Goal: Task Accomplishment & Management: Use online tool/utility

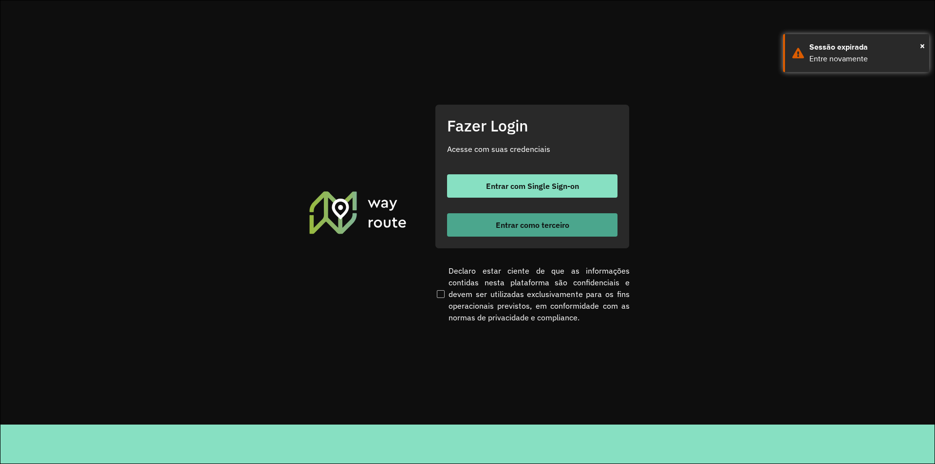
click at [524, 232] on button "Entrar como terceiro" at bounding box center [532, 224] width 170 height 23
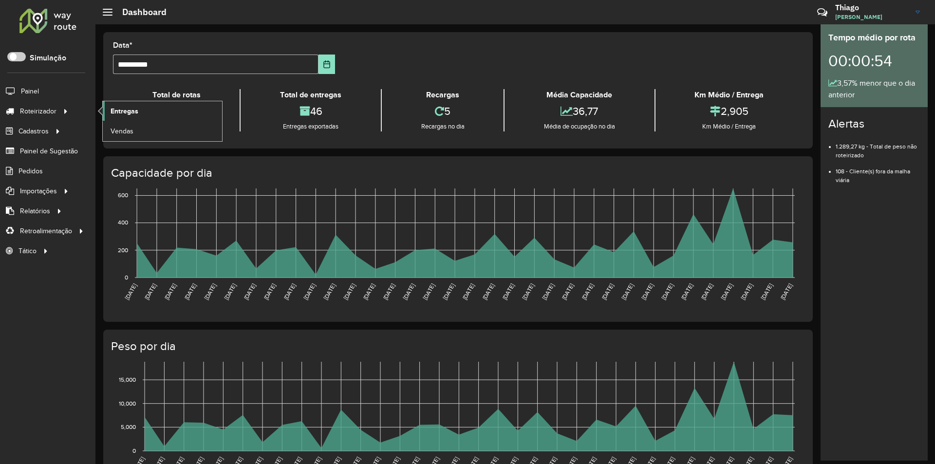
click at [138, 107] on link "Entregas" at bounding box center [162, 110] width 119 height 19
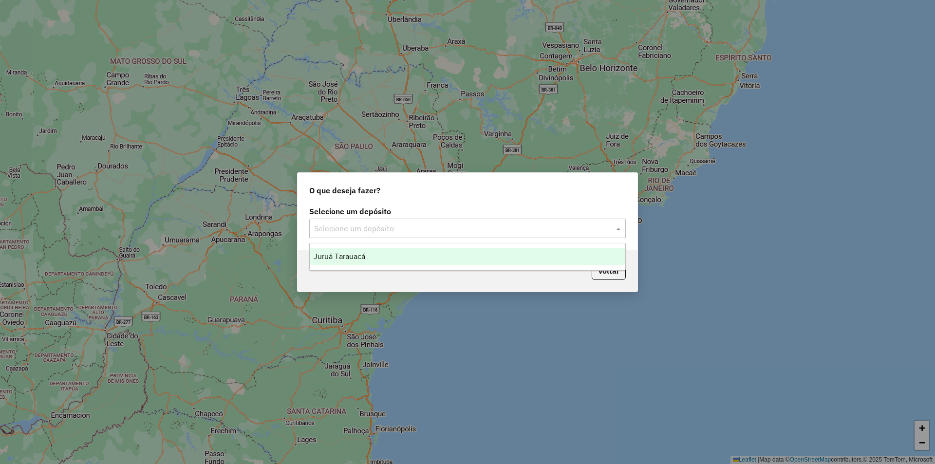
click at [429, 224] on input "text" at bounding box center [457, 229] width 287 height 12
click at [418, 259] on div "Juruá Tarauacá" at bounding box center [468, 256] width 316 height 17
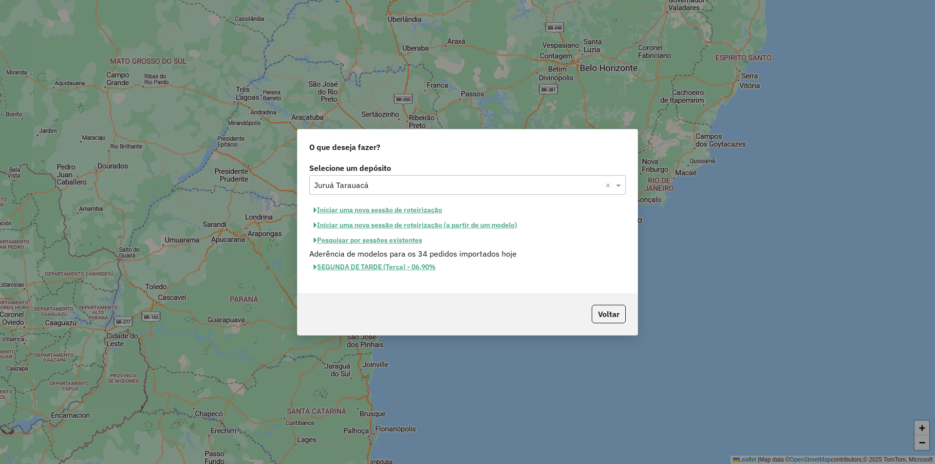
click at [390, 214] on button "Iniciar uma nova sessão de roteirização" at bounding box center [377, 210] width 137 height 15
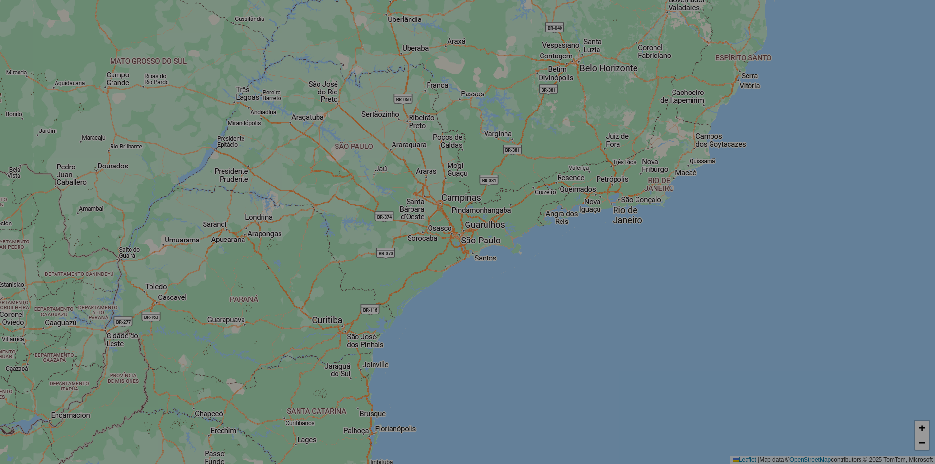
select select "*"
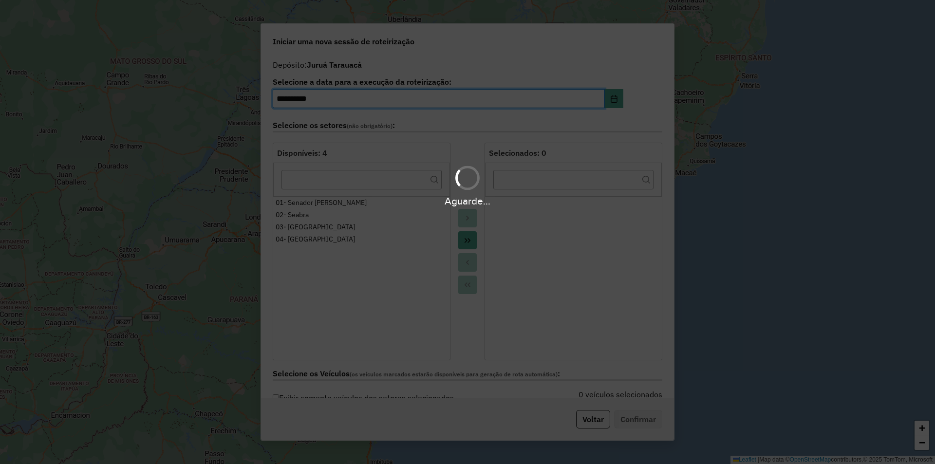
click at [469, 245] on div "Aguarde..." at bounding box center [467, 232] width 935 height 464
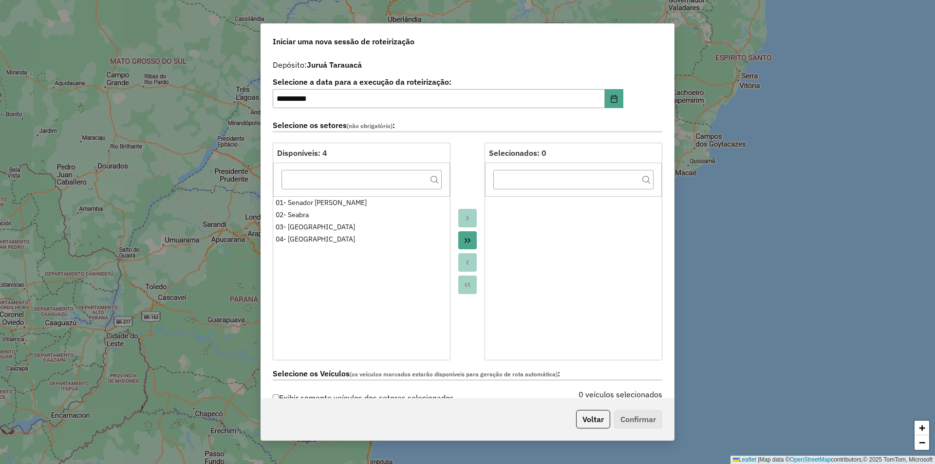
click at [458, 242] on button "Move All to Target" at bounding box center [467, 240] width 19 height 19
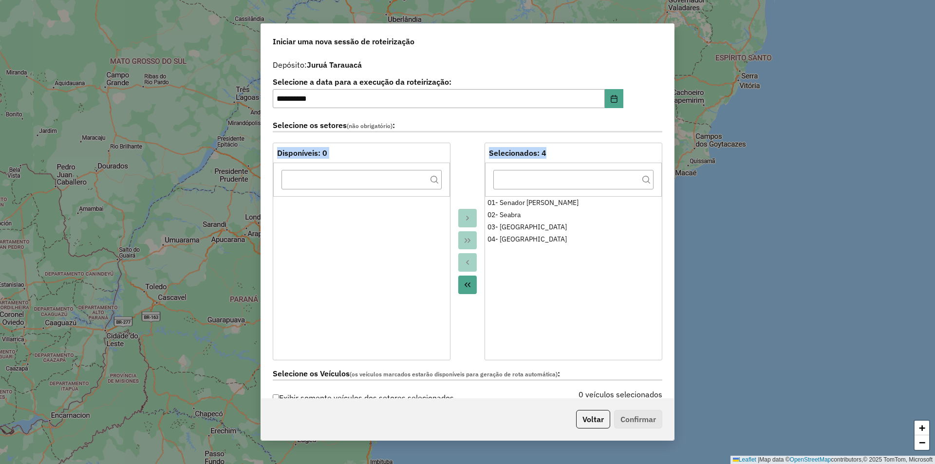
drag, startPoint x: 674, startPoint y: 113, endPoint x: 670, endPoint y: 186, distance: 73.7
click at [670, 186] on div "**********" at bounding box center [468, 232] width 414 height 418
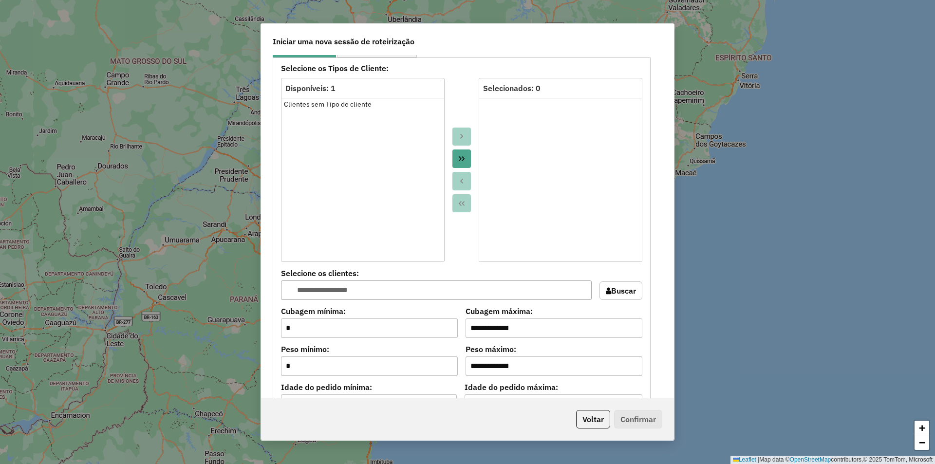
scroll to position [616, 0]
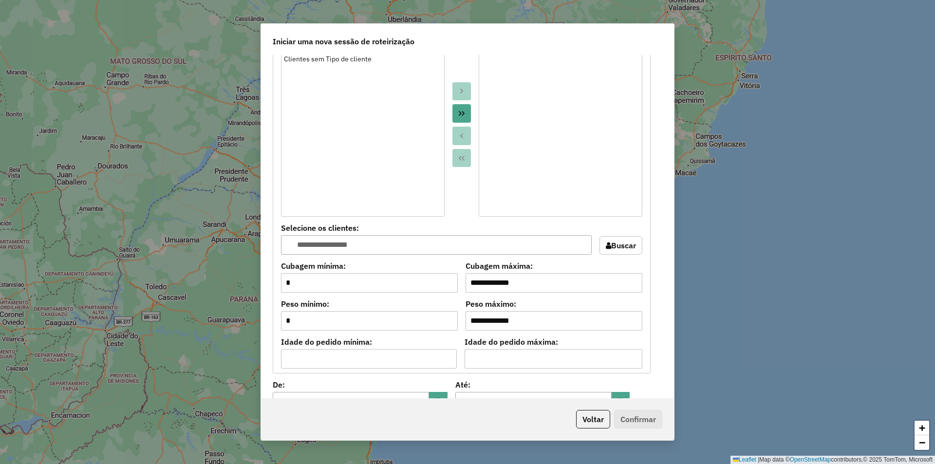
click at [463, 113] on icon "Move All to Target" at bounding box center [462, 113] width 6 height 5
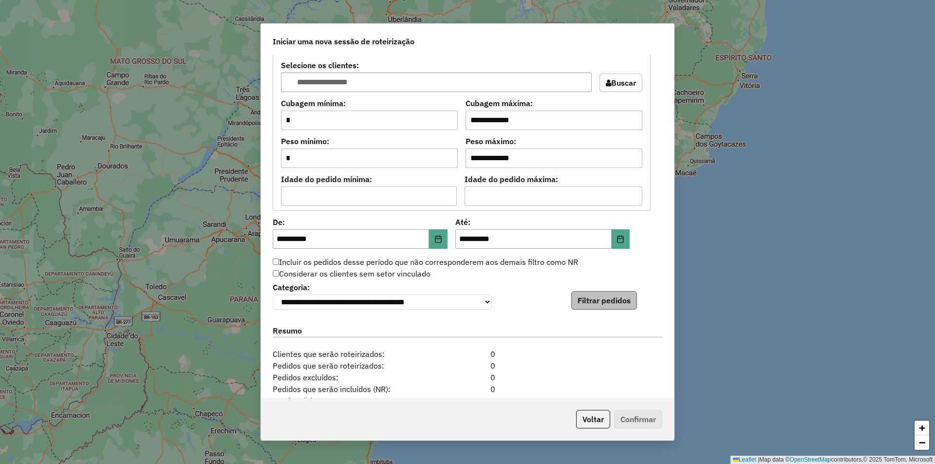
scroll to position [781, 0]
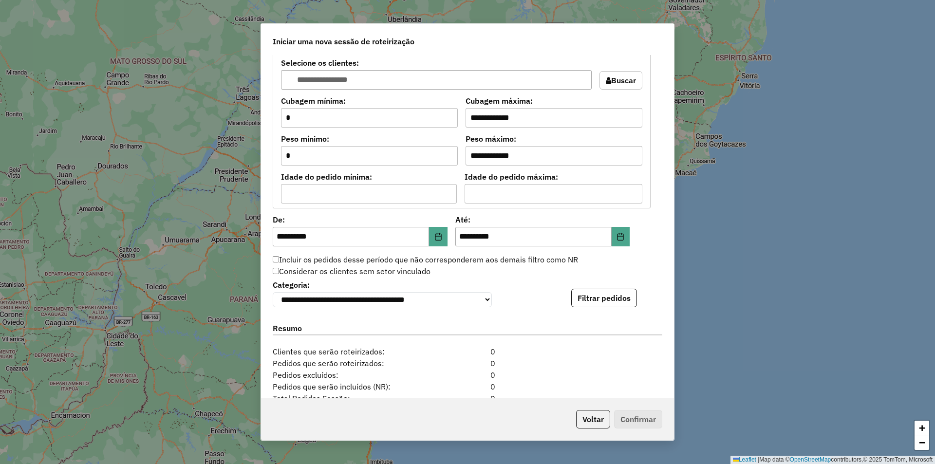
click at [608, 280] on div "**********" at bounding box center [468, 293] width 390 height 30
click at [609, 295] on button "Filtrar pedidos" at bounding box center [604, 298] width 66 height 19
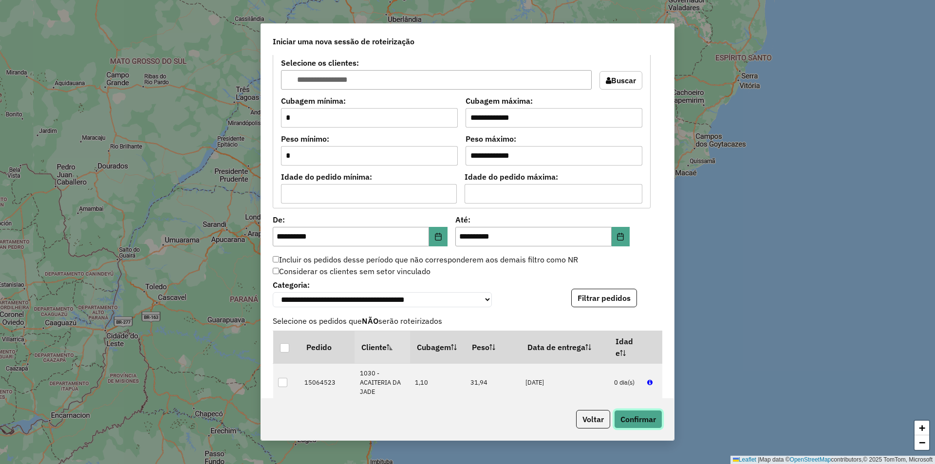
click at [651, 427] on button "Confirmar" at bounding box center [638, 419] width 48 height 19
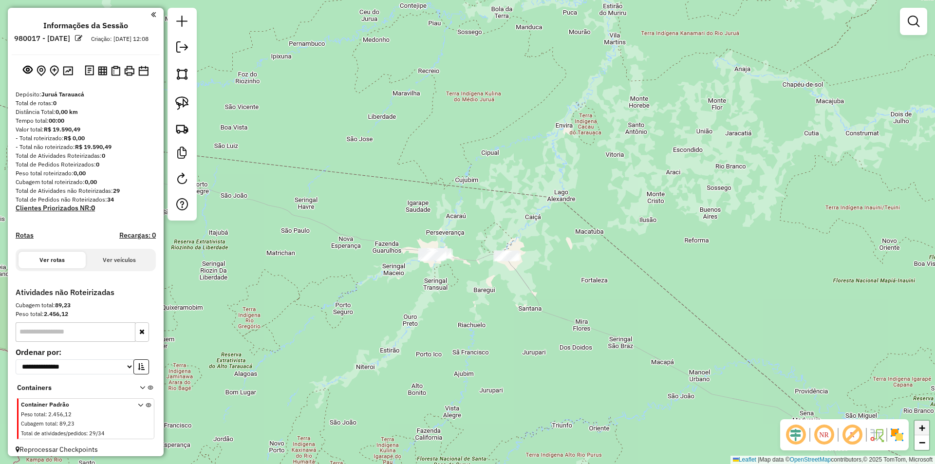
click at [918, 430] on link "+" at bounding box center [922, 428] width 15 height 15
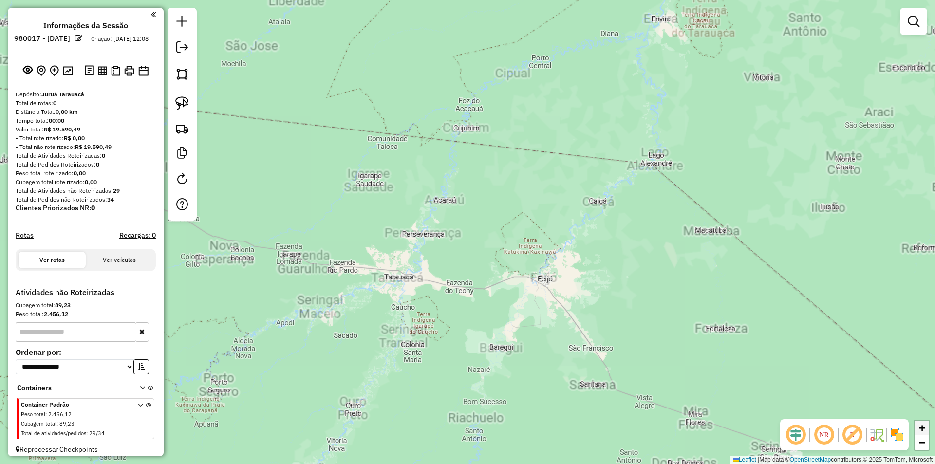
click at [918, 430] on link "+" at bounding box center [922, 428] width 15 height 15
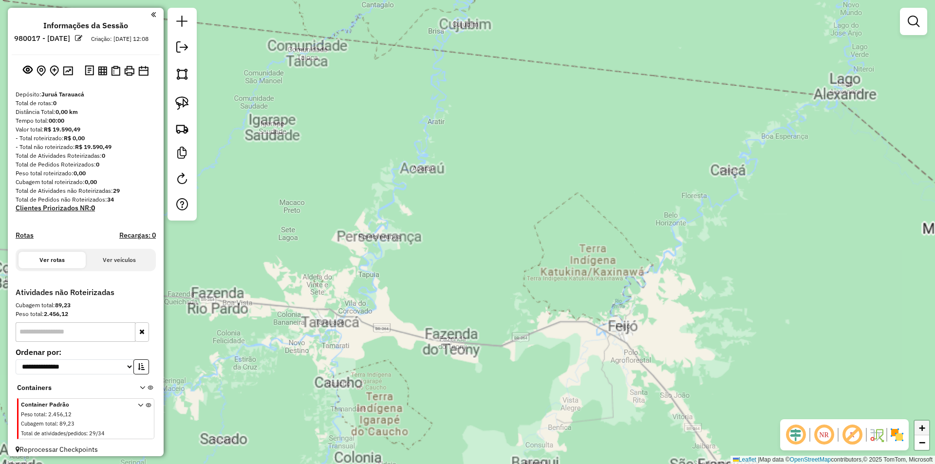
click at [918, 430] on link "+" at bounding box center [922, 428] width 15 height 15
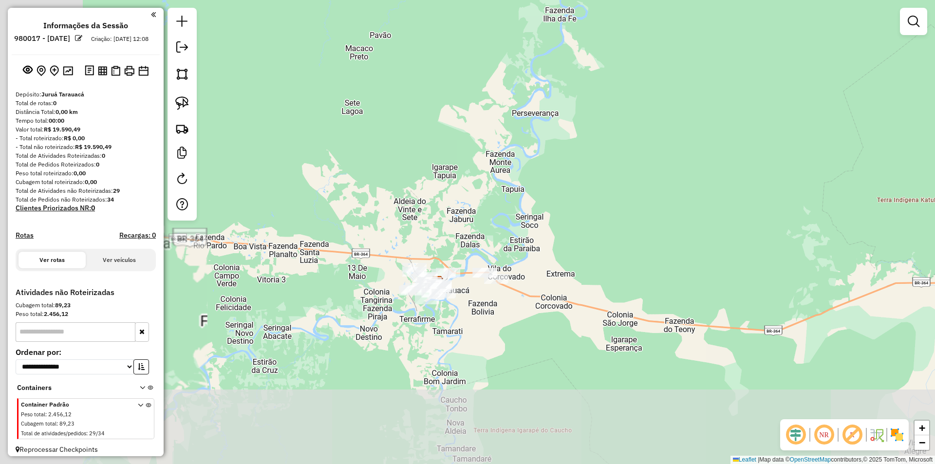
drag, startPoint x: 580, startPoint y: 371, endPoint x: 811, endPoint y: 254, distance: 259.7
click at [810, 254] on div "Janela de atendimento Grade de atendimento Capacidade Transportadoras Veículos …" at bounding box center [467, 232] width 935 height 464
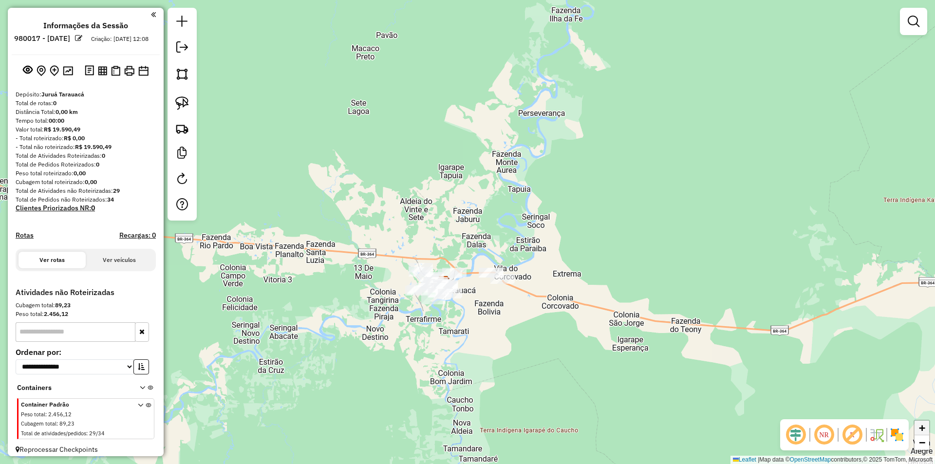
click at [923, 426] on span "+" at bounding box center [922, 428] width 6 height 12
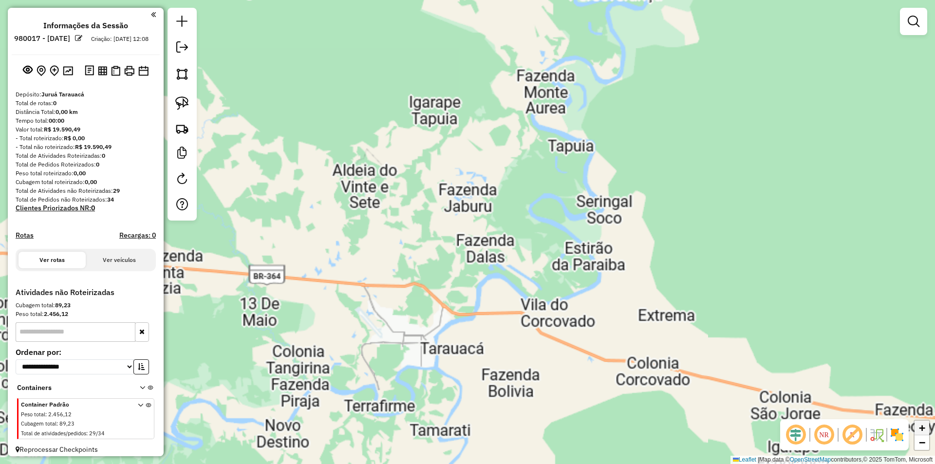
click at [923, 426] on span "+" at bounding box center [922, 428] width 6 height 12
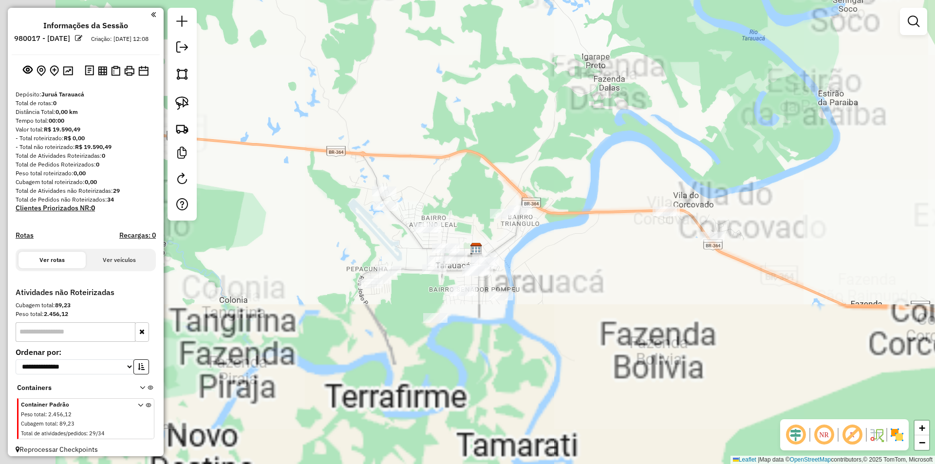
drag, startPoint x: 763, startPoint y: 366, endPoint x: 858, endPoint y: 221, distance: 173.3
click at [858, 221] on div "Janela de atendimento Grade de atendimento Capacidade Transportadoras Veículos …" at bounding box center [467, 232] width 935 height 464
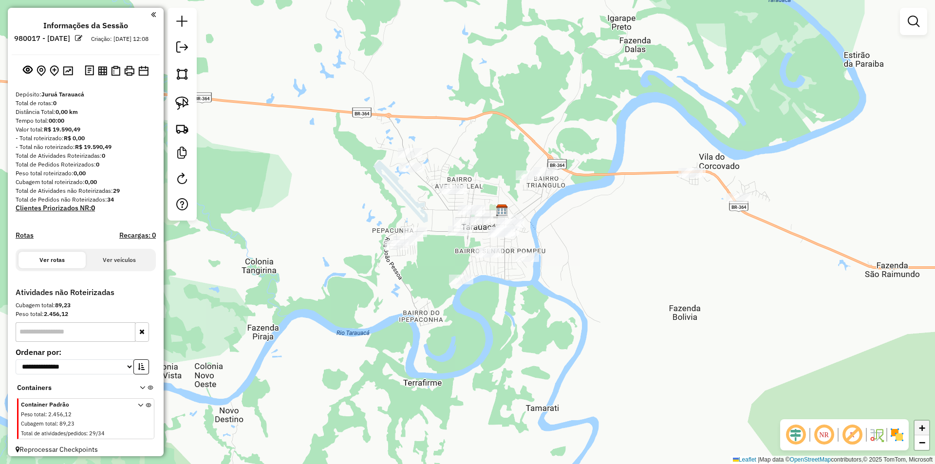
click at [918, 431] on link "+" at bounding box center [922, 428] width 15 height 15
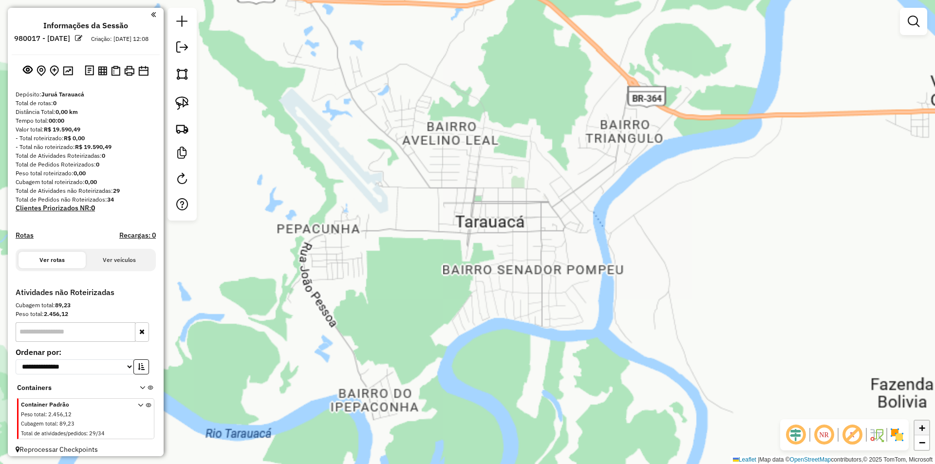
click at [918, 431] on link "+" at bounding box center [922, 428] width 15 height 15
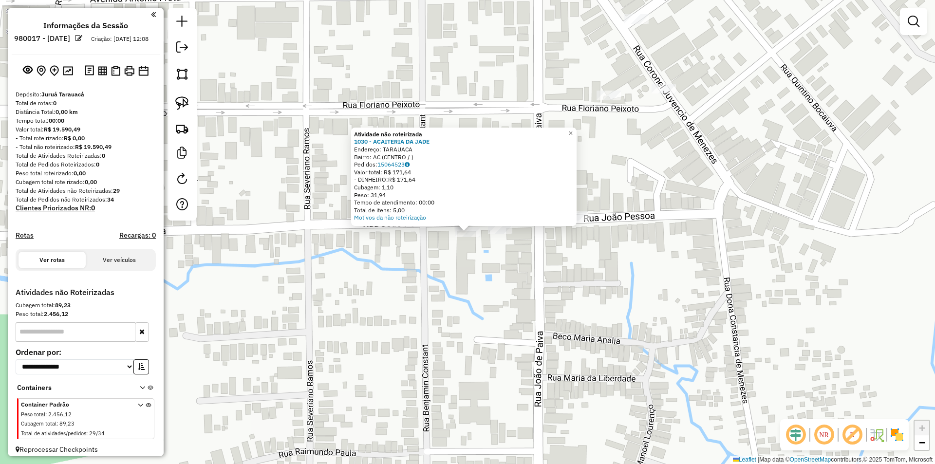
click at [565, 279] on div "Atividade não roteirizada 1030 - ACAITERIA DA JADE Endereço: TARAUACA Bairro: A…" at bounding box center [467, 232] width 935 height 464
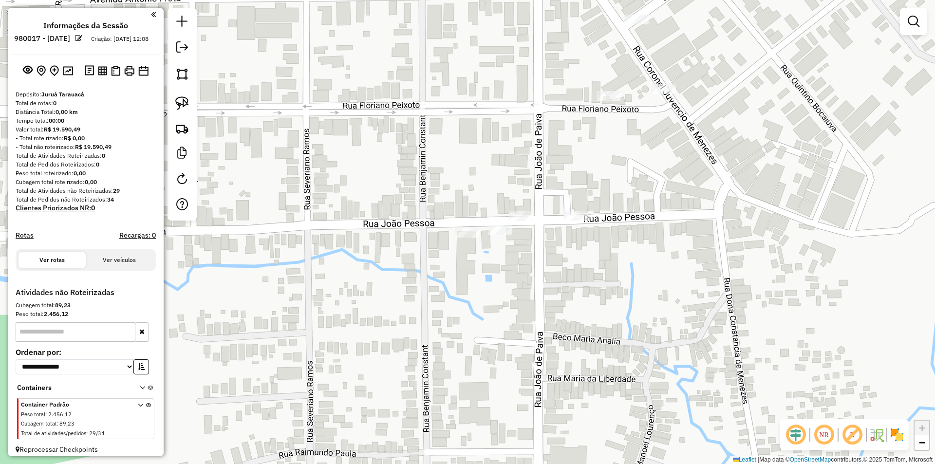
click at [171, 103] on div at bounding box center [182, 114] width 29 height 213
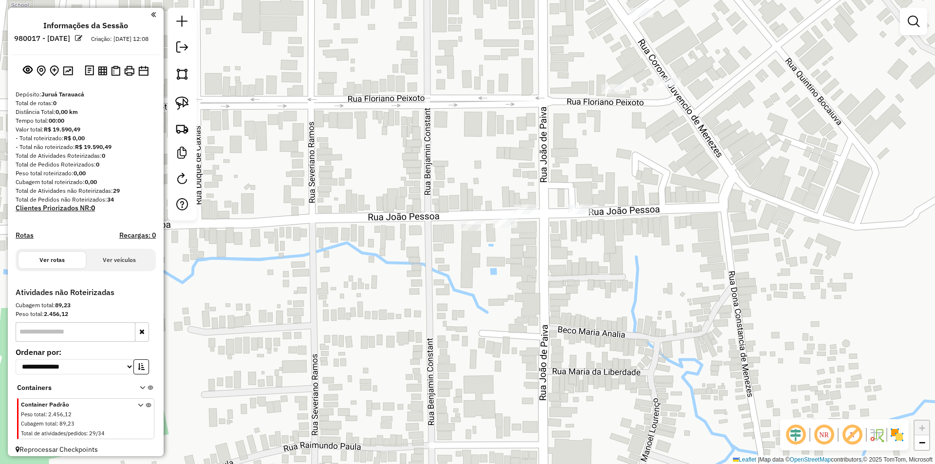
drag, startPoint x: 609, startPoint y: 75, endPoint x: 602, endPoint y: 118, distance: 43.9
click at [605, 116] on div "Janela de atendimento Grade de atendimento Capacidade Transportadoras Veículos …" at bounding box center [467, 232] width 935 height 464
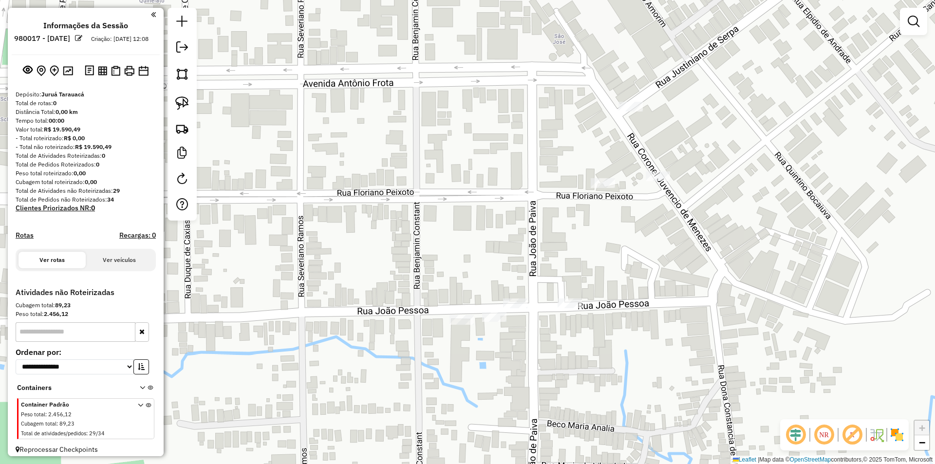
drag, startPoint x: 522, startPoint y: 67, endPoint x: 408, endPoint y: 126, distance: 128.5
click at [501, 126] on div "Janela de atendimento Grade de atendimento Capacidade Transportadoras Veículos …" at bounding box center [467, 232] width 935 height 464
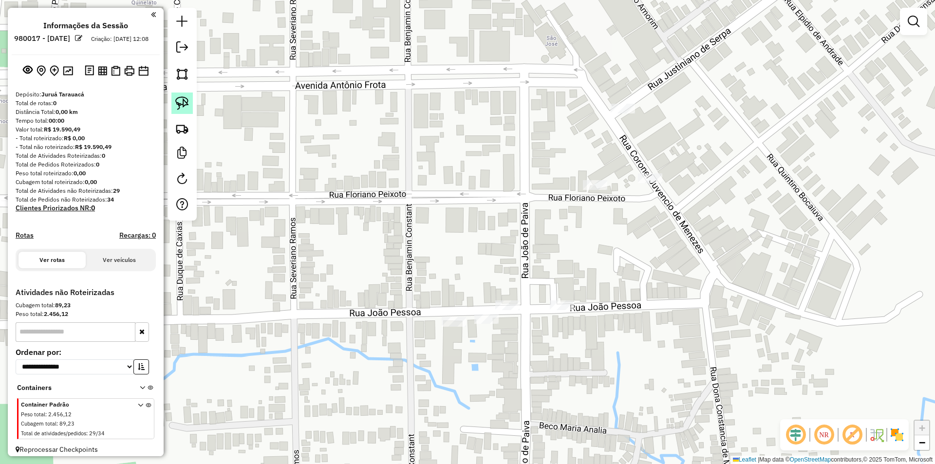
click at [181, 103] on img at bounding box center [182, 103] width 14 height 14
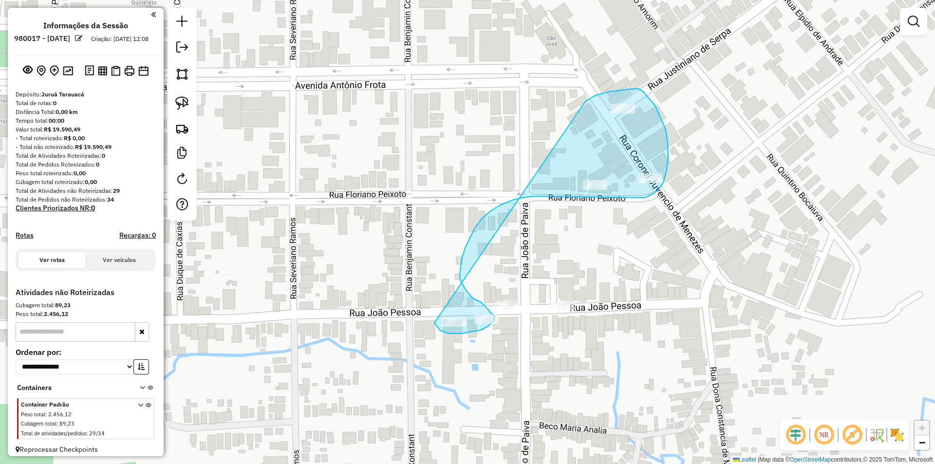
drag, startPoint x: 595, startPoint y: 95, endPoint x: 434, endPoint y: 323, distance: 278.5
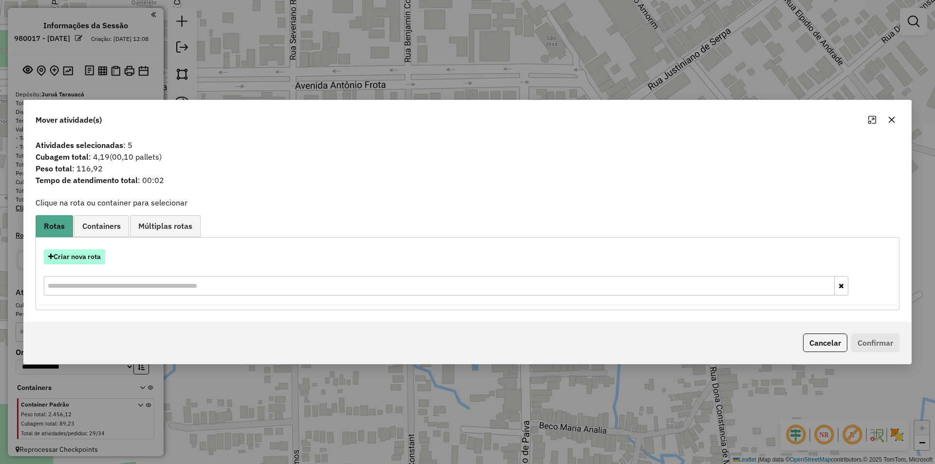
click at [79, 255] on button "Criar nova rota" at bounding box center [74, 256] width 61 height 15
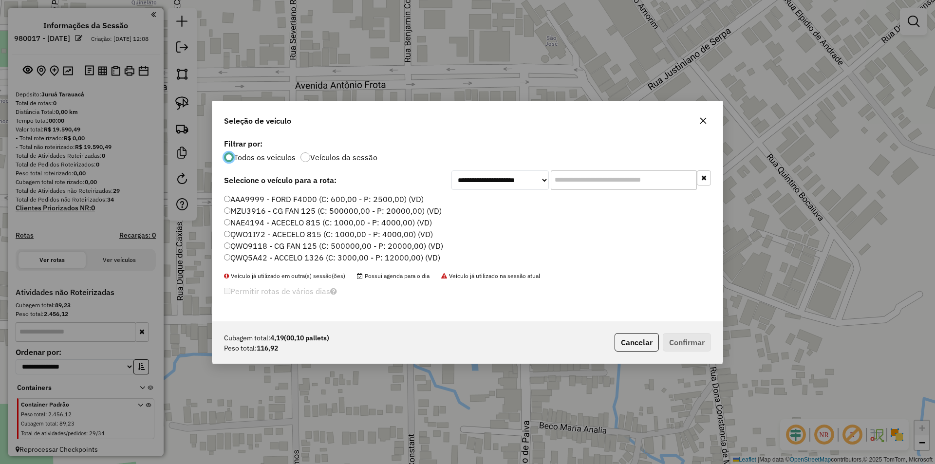
scroll to position [5, 3]
click at [235, 210] on label "MZU3916 - CG FAN 125 (C: 500000,00 - P: 20000,00) (VD)" at bounding box center [333, 211] width 218 height 12
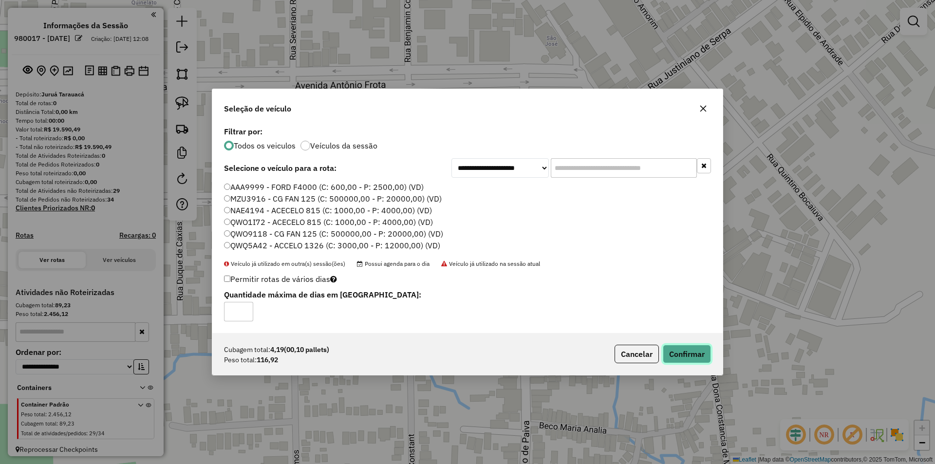
click at [667, 355] on button "Confirmar" at bounding box center [687, 354] width 48 height 19
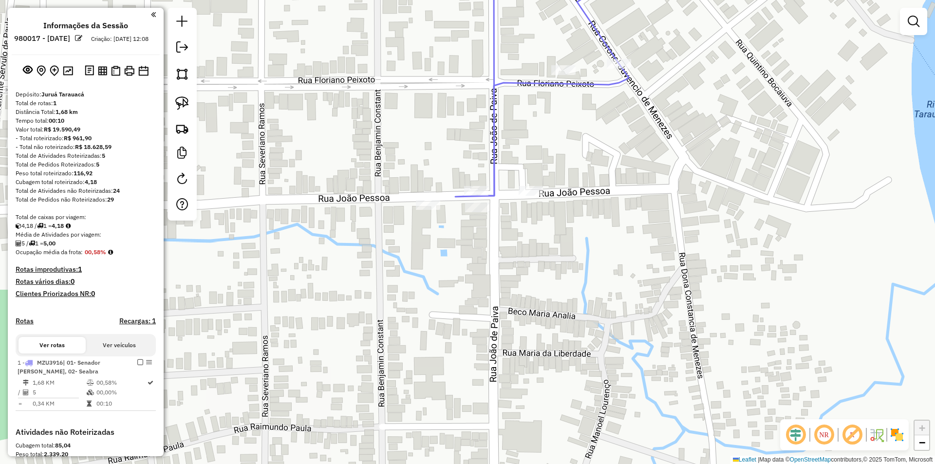
drag, startPoint x: 625, startPoint y: 318, endPoint x: 594, endPoint y: 203, distance: 118.6
click at [594, 203] on div "Janela de atendimento Grade de atendimento Capacidade Transportadoras Veículos …" at bounding box center [467, 232] width 935 height 464
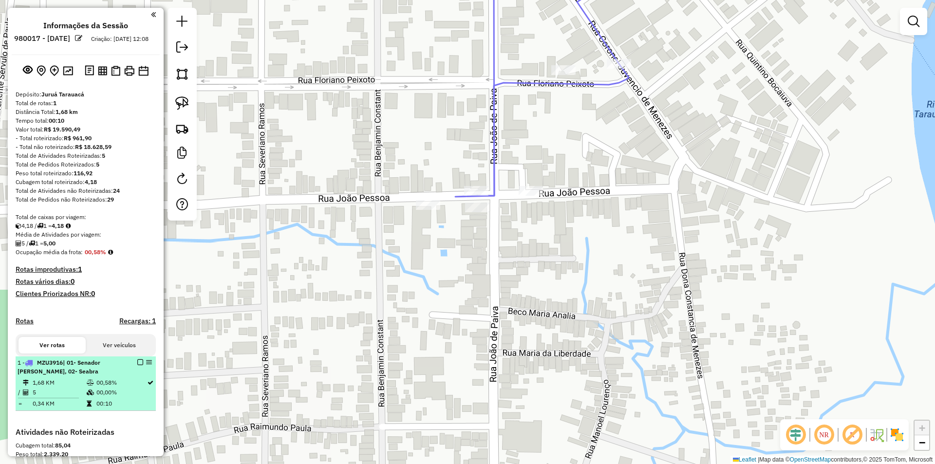
click at [104, 388] on td "00,58%" at bounding box center [121, 383] width 51 height 10
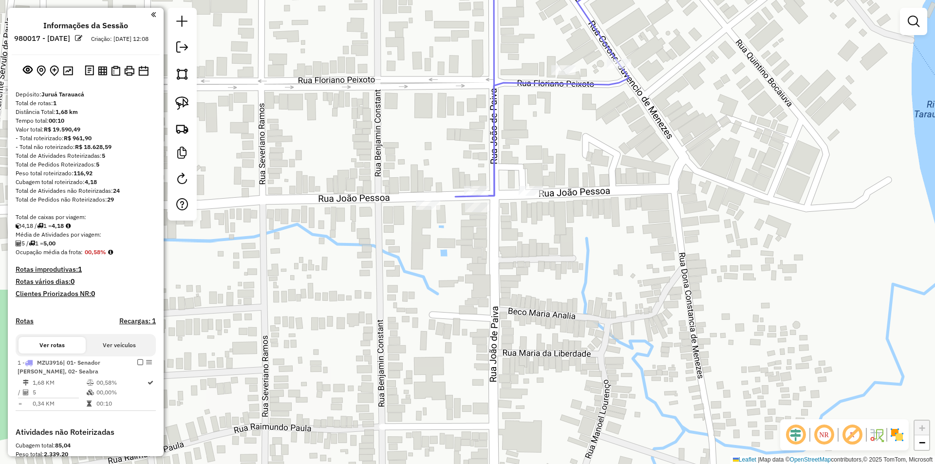
select select "**********"
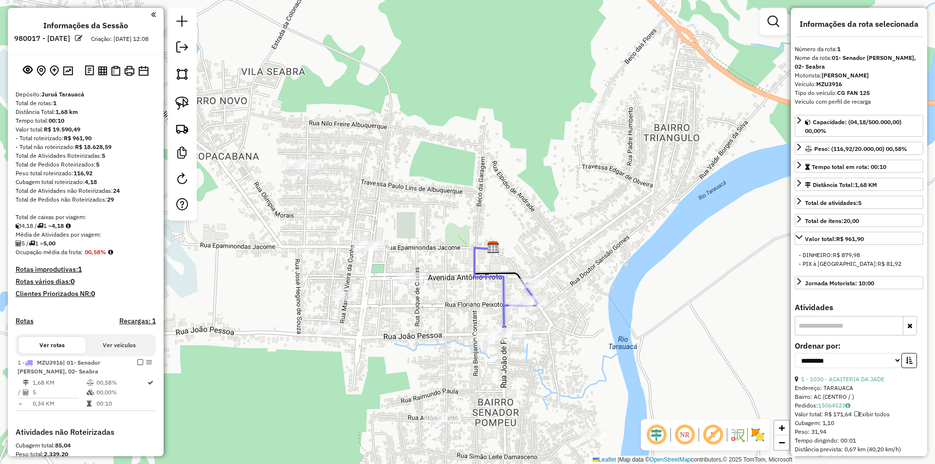
drag, startPoint x: 529, startPoint y: 391, endPoint x: 519, endPoint y: 217, distance: 174.2
click at [519, 217] on div "Janela de atendimento Grade de atendimento Capacidade Transportadoras Veículos …" at bounding box center [467, 232] width 935 height 464
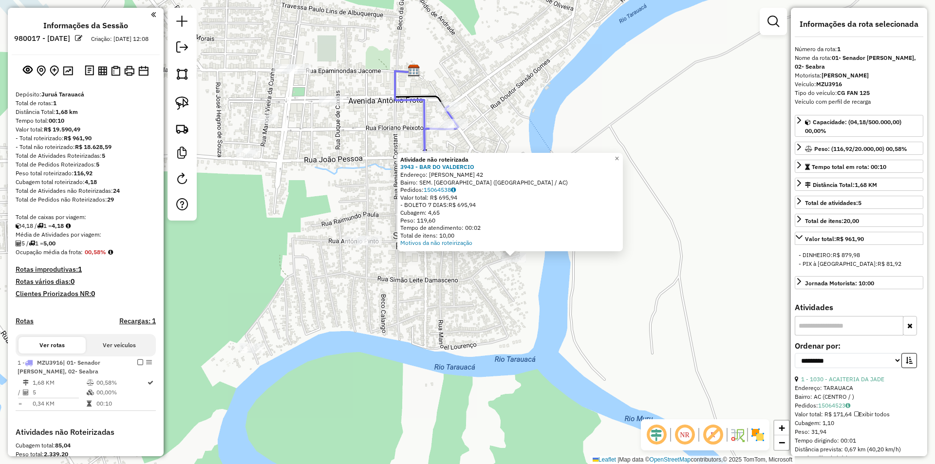
drag, startPoint x: 418, startPoint y: 299, endPoint x: 423, endPoint y: 315, distance: 16.9
click at [461, 324] on div "Atividade não roteirizada 3943 - BAR DO VALDERCIO Endereço: [PERSON_NAME] 42 Ba…" at bounding box center [467, 232] width 935 height 464
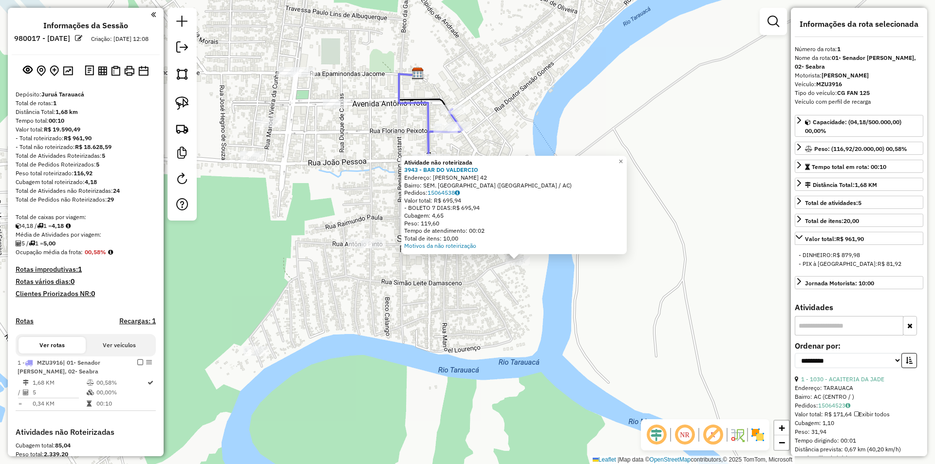
drag, startPoint x: 419, startPoint y: 314, endPoint x: 403, endPoint y: 297, distance: 23.1
click at [418, 314] on div "Atividade não roteirizada 3943 - BAR DO VALDERCIO Endereço: [PERSON_NAME] 42 Ba…" at bounding box center [467, 232] width 935 height 464
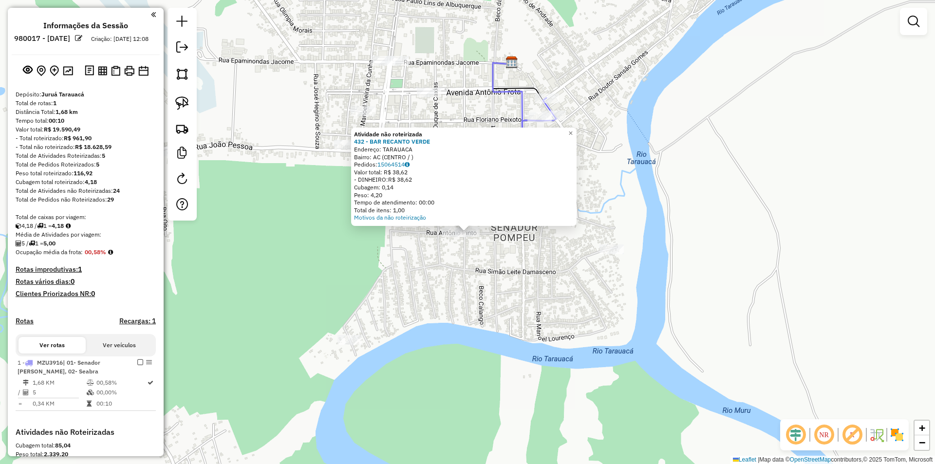
click at [452, 240] on div "Atividade não roteirizada 432 - BAR RECANTO VERDE Endereço: TARAUACA Bairro: AC…" at bounding box center [467, 232] width 935 height 464
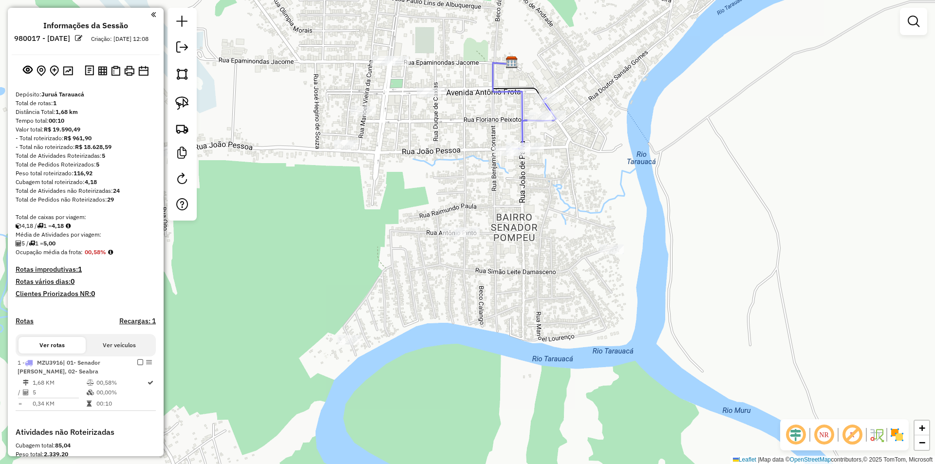
click at [454, 237] on div at bounding box center [454, 232] width 24 height 10
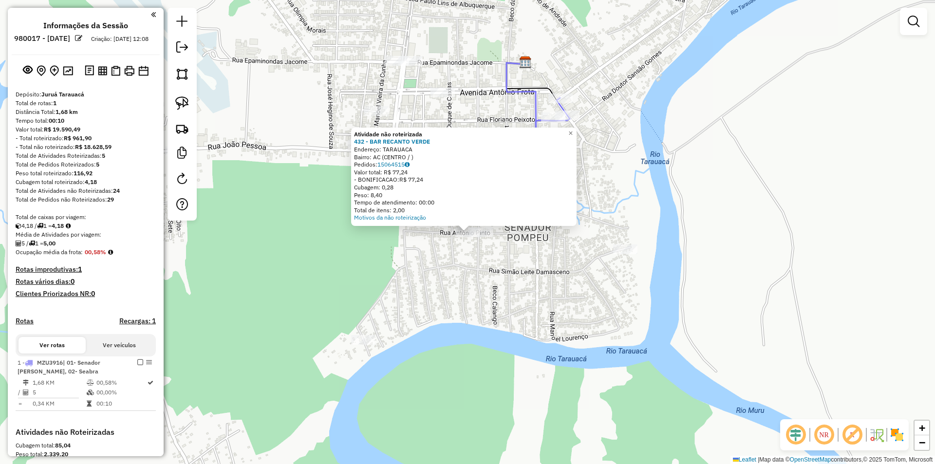
click at [485, 237] on div at bounding box center [481, 232] width 24 height 10
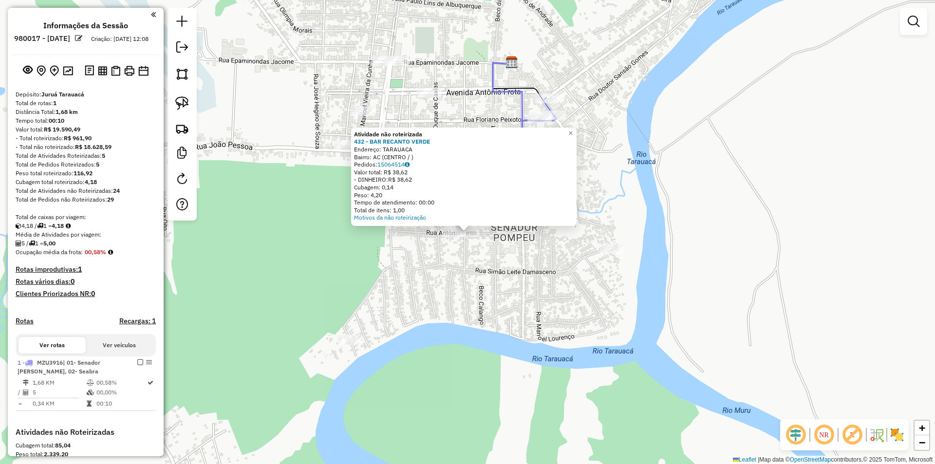
drag, startPoint x: 436, startPoint y: 236, endPoint x: 442, endPoint y: 234, distance: 6.2
click at [442, 234] on div "Atividade não roteirizada 432 - BAR RECANTO VERDE Endereço: TARAUACA Bairro: AC…" at bounding box center [467, 232] width 935 height 464
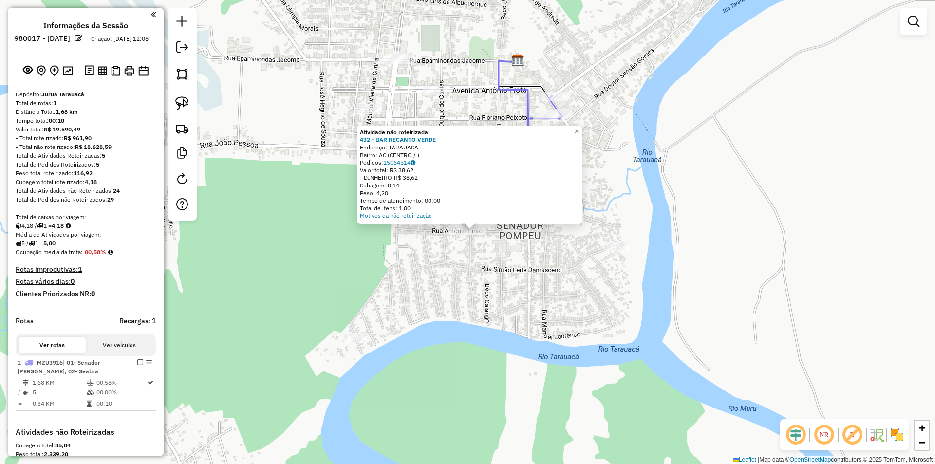
click at [453, 235] on div at bounding box center [460, 231] width 24 height 10
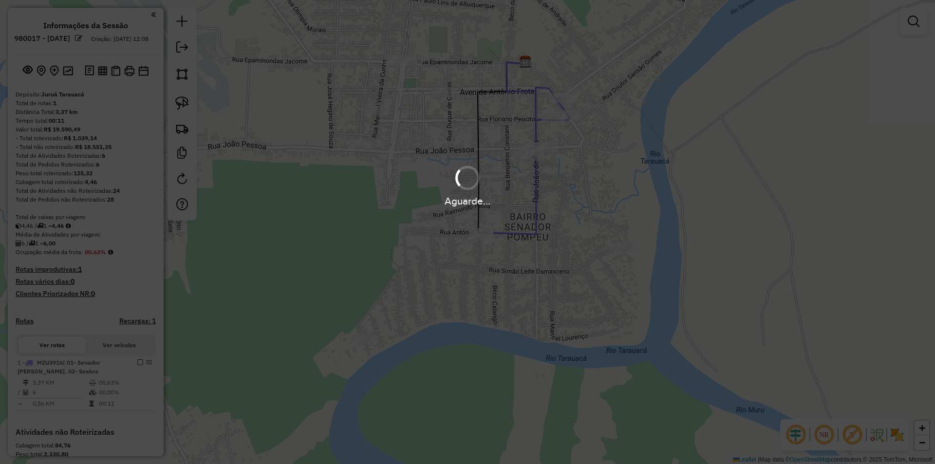
click at [361, 340] on div "Aguarde..." at bounding box center [467, 232] width 935 height 464
click at [361, 340] on hb-app "Aguarde... Pop-up bloqueado! Seu navegador bloqueou automáticamente a abertura …" at bounding box center [467, 232] width 935 height 464
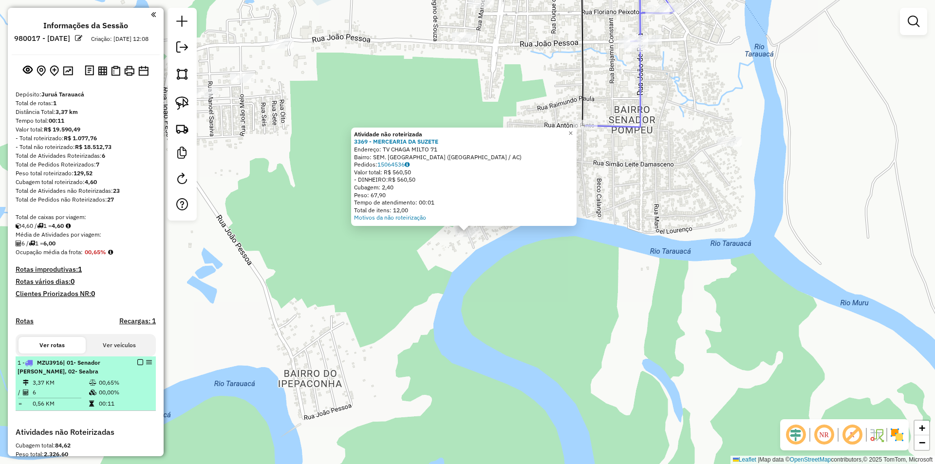
click at [70, 375] on span "| 01- Senador [PERSON_NAME], 02- Seabra" at bounding box center [59, 367] width 83 height 16
select select "**********"
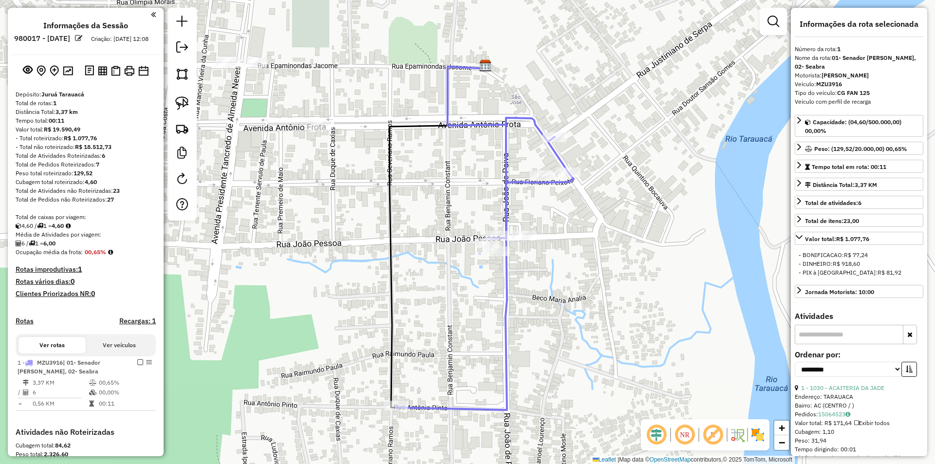
drag, startPoint x: 420, startPoint y: 309, endPoint x: 440, endPoint y: 306, distance: 20.2
click at [440, 306] on div "Janela de atendimento Grade de atendimento Capacidade Transportadoras Veículos …" at bounding box center [467, 232] width 935 height 464
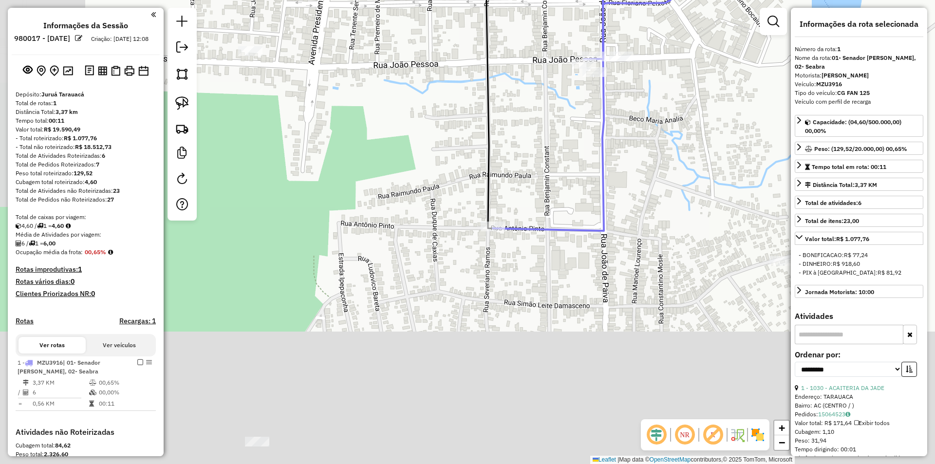
drag, startPoint x: 501, startPoint y: 237, endPoint x: 512, endPoint y: 193, distance: 45.2
click at [512, 193] on div "Janela de atendimento Grade de atendimento Capacidade Transportadoras Veículos …" at bounding box center [467, 232] width 935 height 464
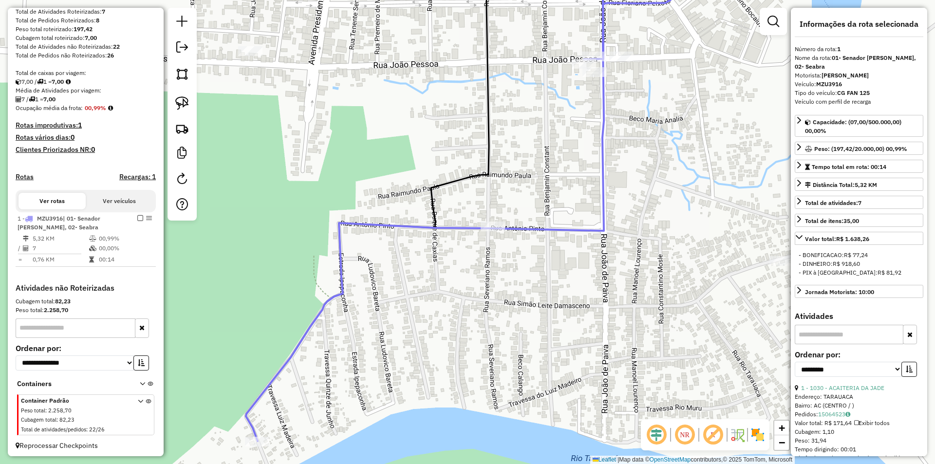
scroll to position [155, 0]
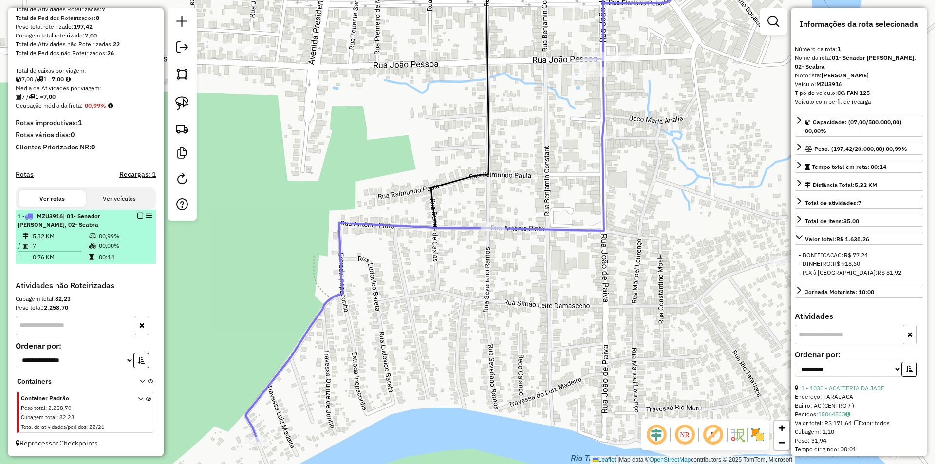
click at [52, 237] on td "5,32 KM" at bounding box center [60, 236] width 57 height 10
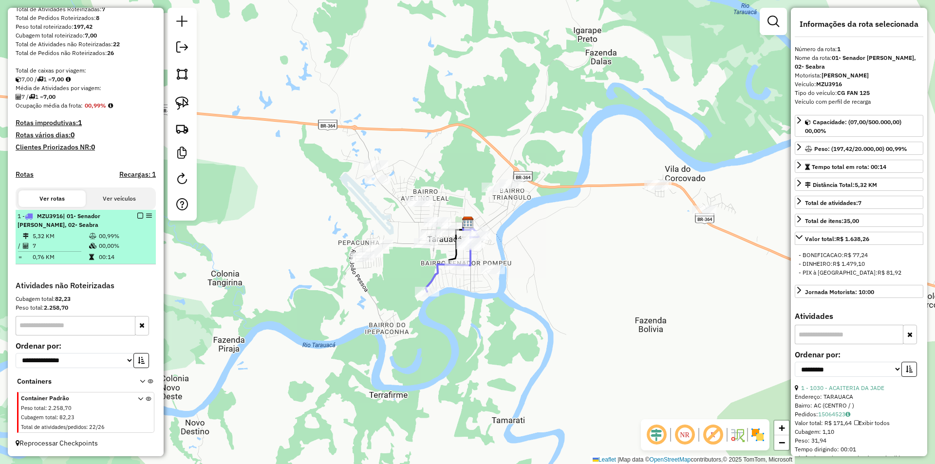
click at [137, 216] on em at bounding box center [140, 216] width 6 height 6
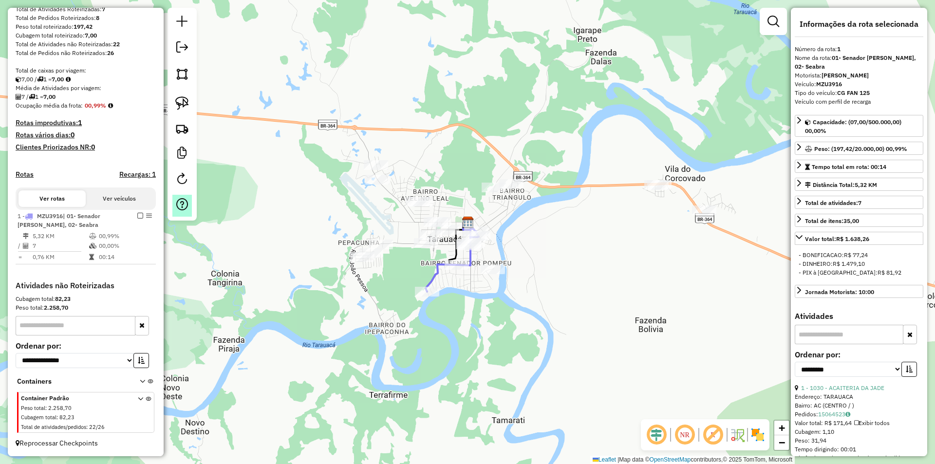
scroll to position [114, 0]
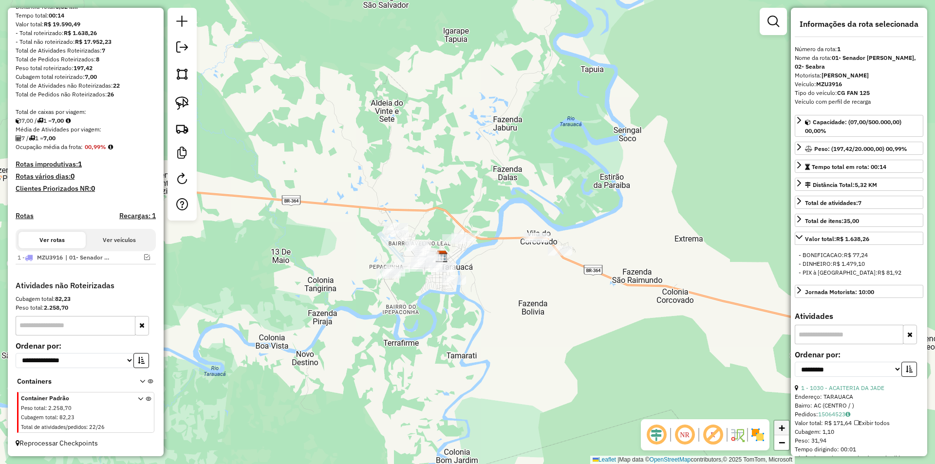
click at [787, 430] on link "+" at bounding box center [781, 428] width 15 height 15
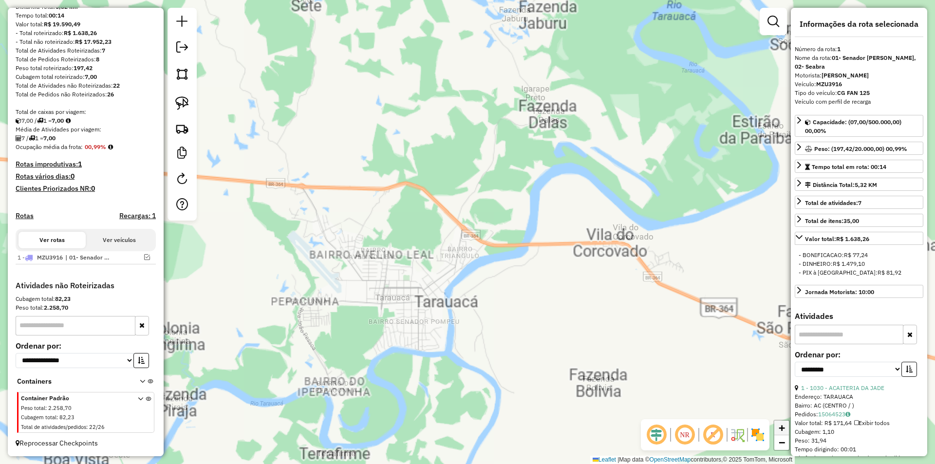
click at [786, 432] on link "+" at bounding box center [781, 428] width 15 height 15
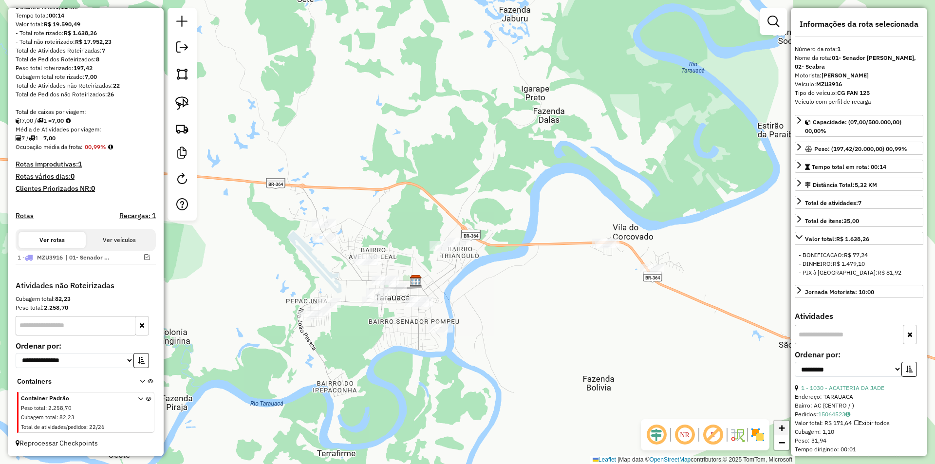
click at [786, 432] on link "+" at bounding box center [781, 428] width 15 height 15
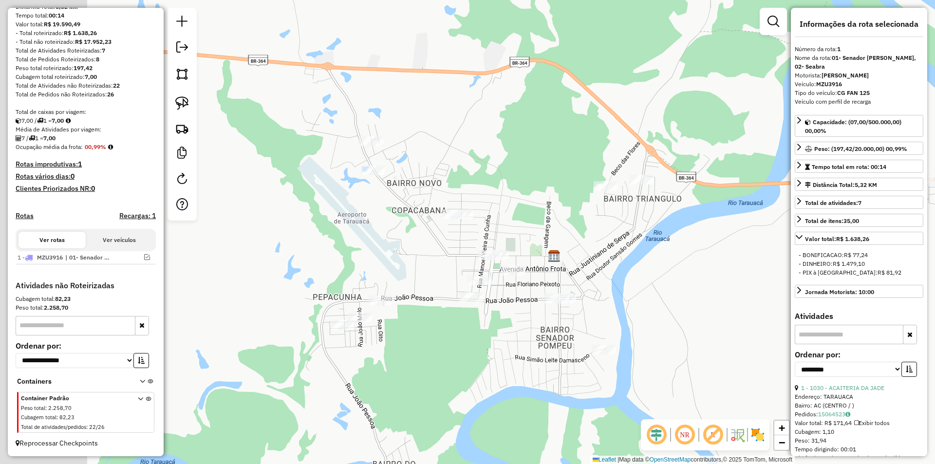
drag, startPoint x: 681, startPoint y: 398, endPoint x: 871, endPoint y: 325, distance: 204.2
click at [871, 325] on hb-router-mapa "**********" at bounding box center [467, 232] width 935 height 464
click at [778, 429] on link "+" at bounding box center [781, 428] width 15 height 15
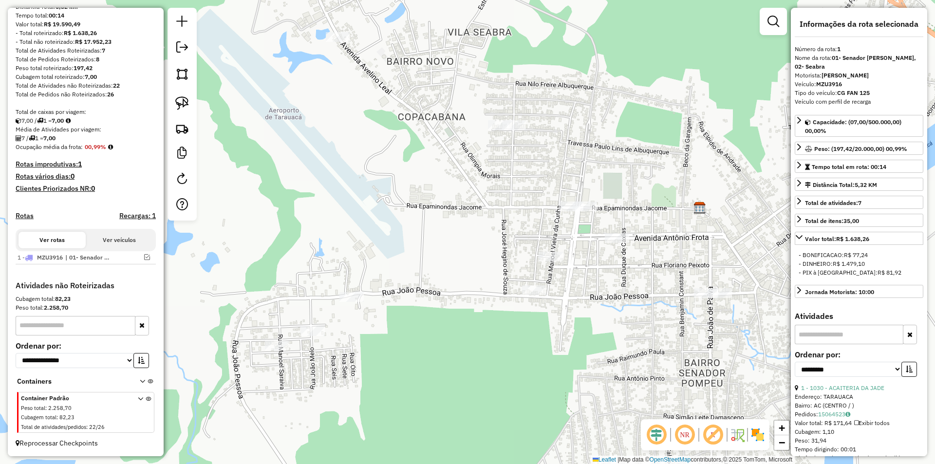
drag, startPoint x: 672, startPoint y: 402, endPoint x: 729, endPoint y: 335, distance: 88.5
click at [729, 335] on div "Janela de atendimento Grade de atendimento Capacidade Transportadoras Veículos …" at bounding box center [467, 232] width 935 height 464
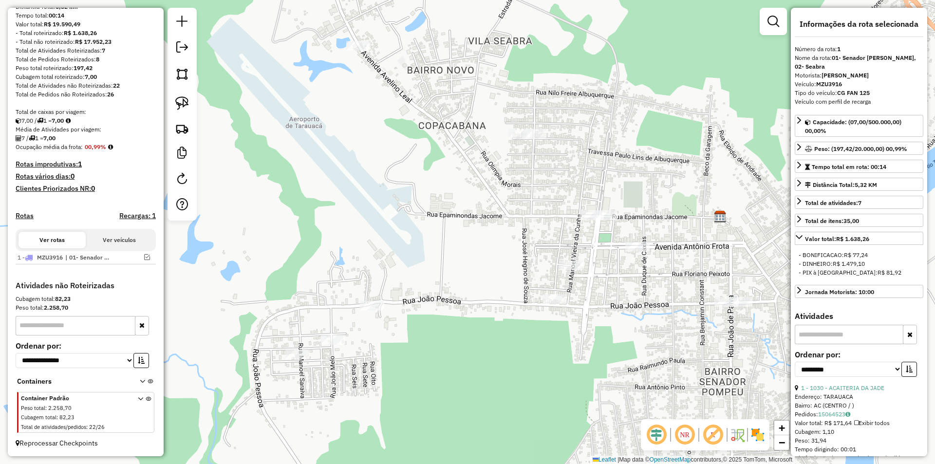
drag, startPoint x: 494, startPoint y: 330, endPoint x: 515, endPoint y: 339, distance: 22.3
click at [515, 339] on div "Janela de atendimento Grade de atendimento Capacidade Transportadoras Veículos …" at bounding box center [467, 232] width 935 height 464
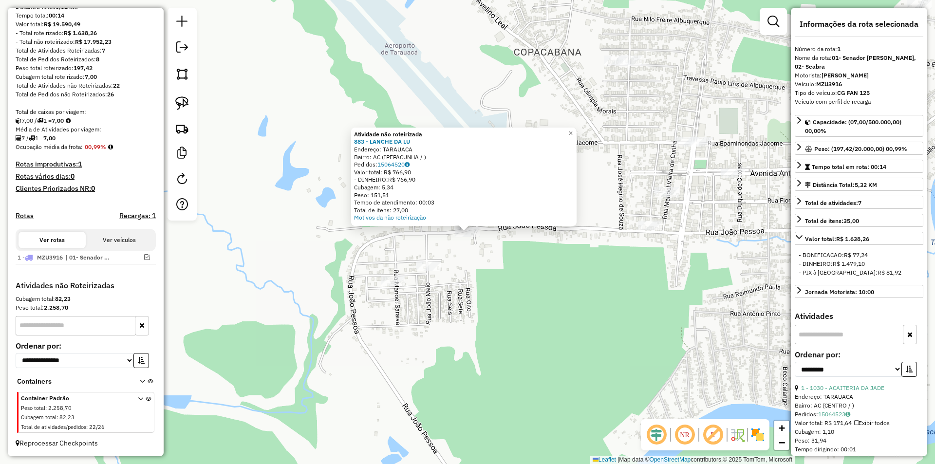
click at [436, 257] on div "Atividade não roteirizada 883 - LANCHE DA LU Endereço: TARAUACA Bairro: AC (IPE…" at bounding box center [467, 232] width 935 height 464
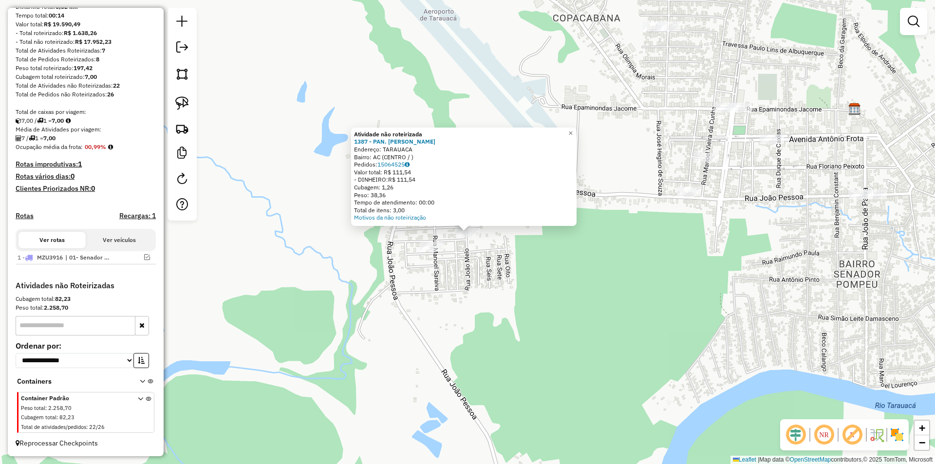
click at [431, 252] on div at bounding box center [432, 247] width 24 height 10
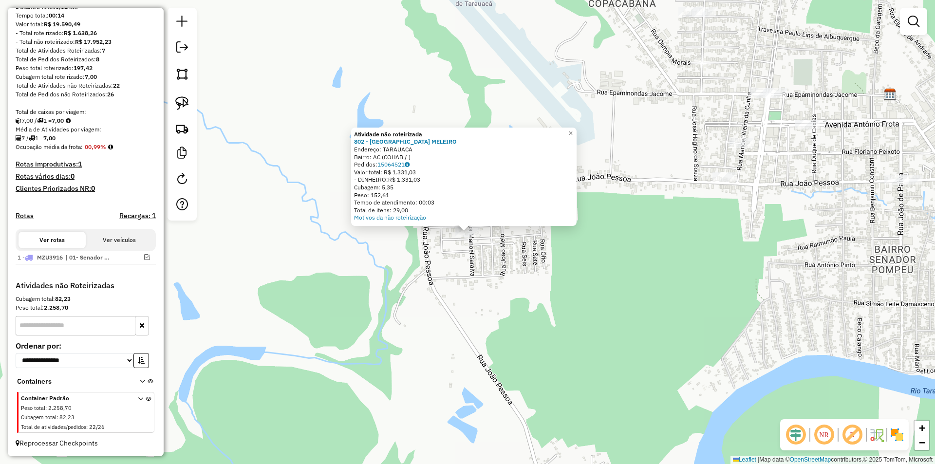
click at [571, 270] on div "Atividade não roteirizada 802 - AÇOUGUE MELEIRO Endereço: TARAUACA Bairro: AC (…" at bounding box center [467, 232] width 935 height 464
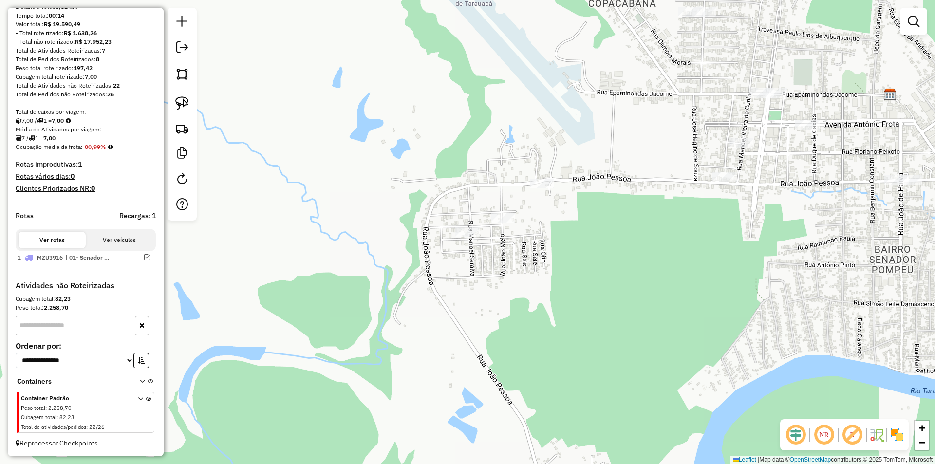
click at [530, 312] on div "Janela de atendimento Grade de atendimento Capacidade Transportadoras Veículos …" at bounding box center [467, 232] width 935 height 464
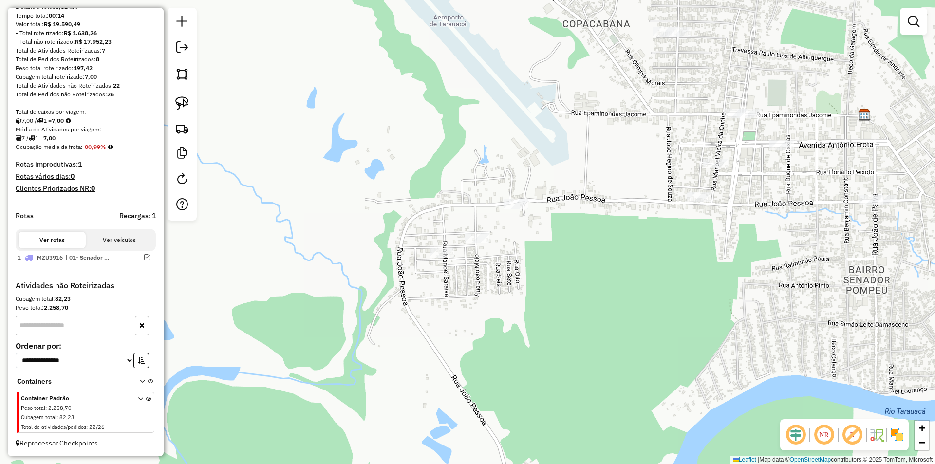
drag, startPoint x: 667, startPoint y: 230, endPoint x: 651, endPoint y: 251, distance: 26.5
click at [651, 251] on div "Janela de atendimento Grade de atendimento Capacidade Transportadoras Veículos …" at bounding box center [467, 232] width 935 height 464
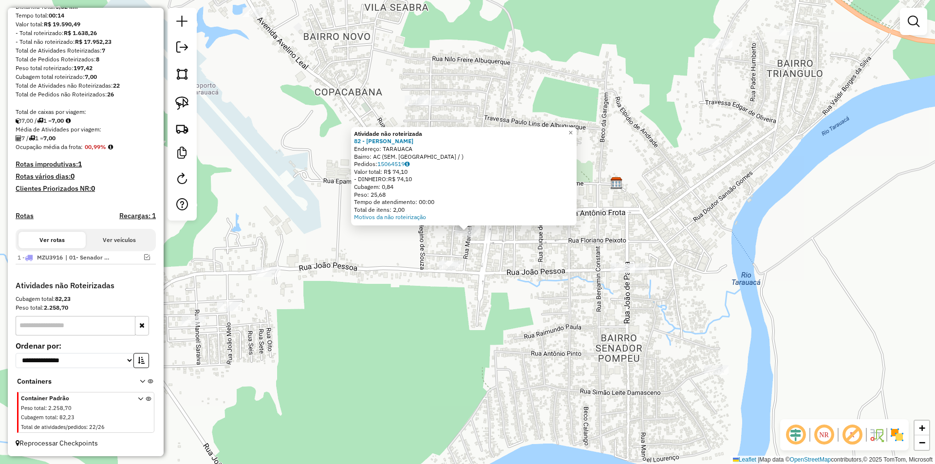
click at [452, 273] on div "Atividade não roteirizada 82 - [PERSON_NAME]: TARAUACA Bairro: AC (SEM. [PERSON…" at bounding box center [467, 232] width 935 height 464
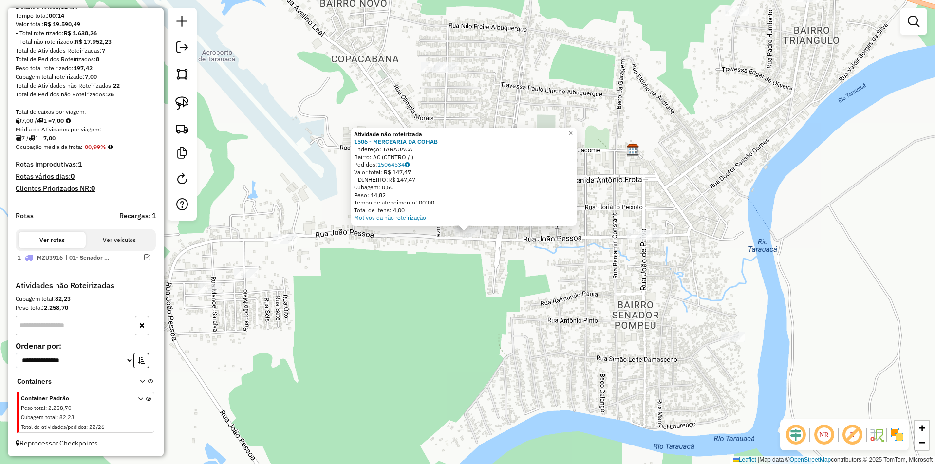
click at [458, 283] on div "Atividade não roteirizada 1506 - MERCEARIA DA COHAB Endereço: TARAUACA Bairro: …" at bounding box center [467, 232] width 935 height 464
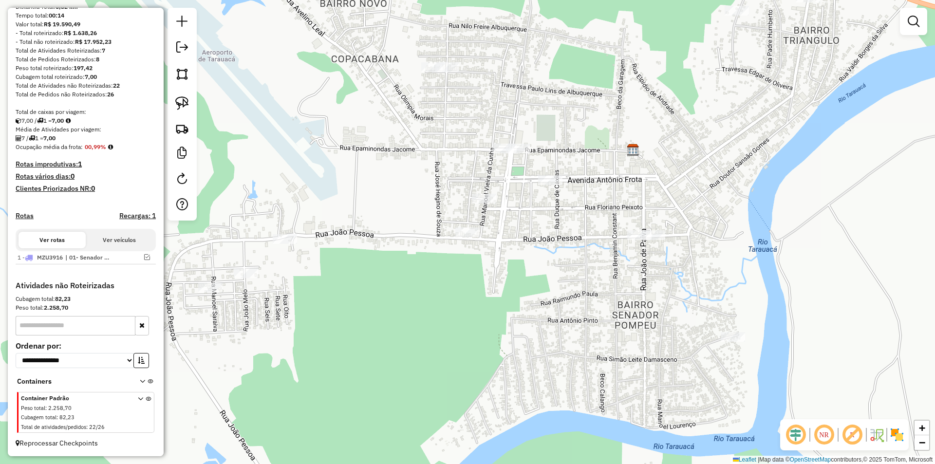
click at [500, 153] on div at bounding box center [504, 149] width 24 height 10
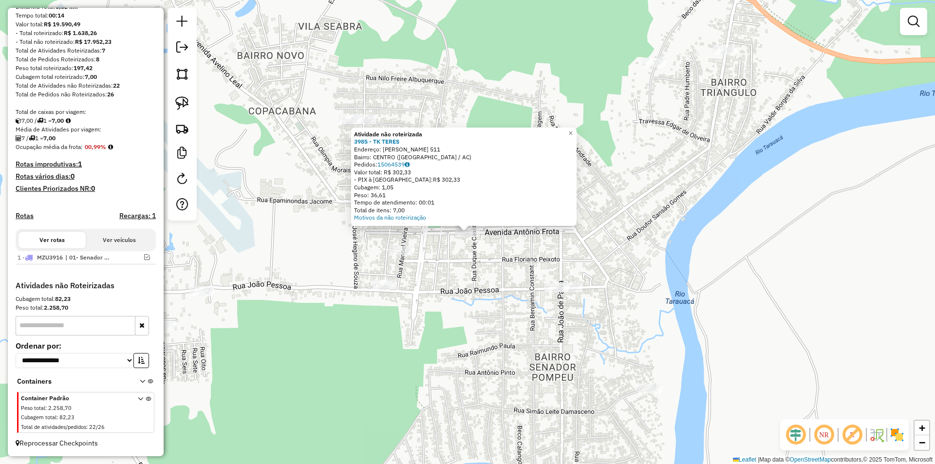
click at [444, 279] on div "Atividade não roteirizada 3985 - TK TERES Endereço: [PERSON_NAME] 511 Bairro: C…" at bounding box center [467, 232] width 935 height 464
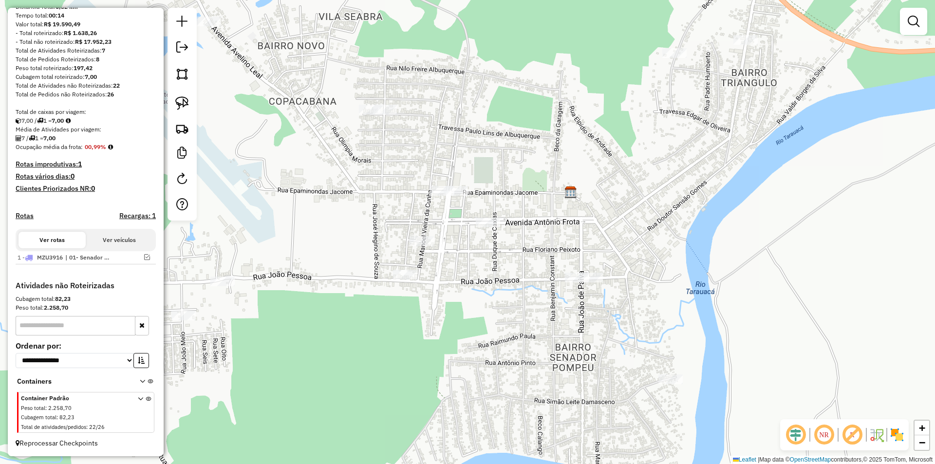
drag, startPoint x: 340, startPoint y: 238, endPoint x: 351, endPoint y: 227, distance: 15.2
click at [351, 228] on div "Janela de atendimento Grade de atendimento Capacidade Transportadoras Veículos …" at bounding box center [467, 232] width 935 height 464
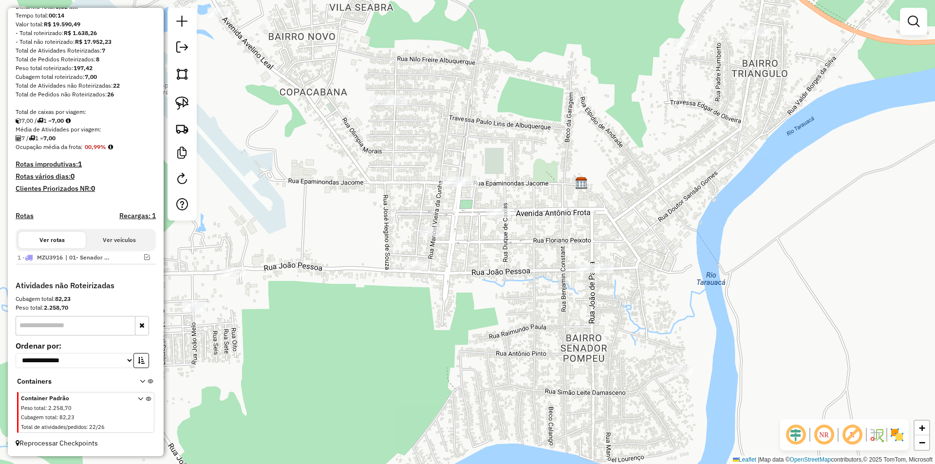
click at [170, 90] on div at bounding box center [182, 114] width 29 height 213
click at [192, 104] on link at bounding box center [181, 103] width 21 height 21
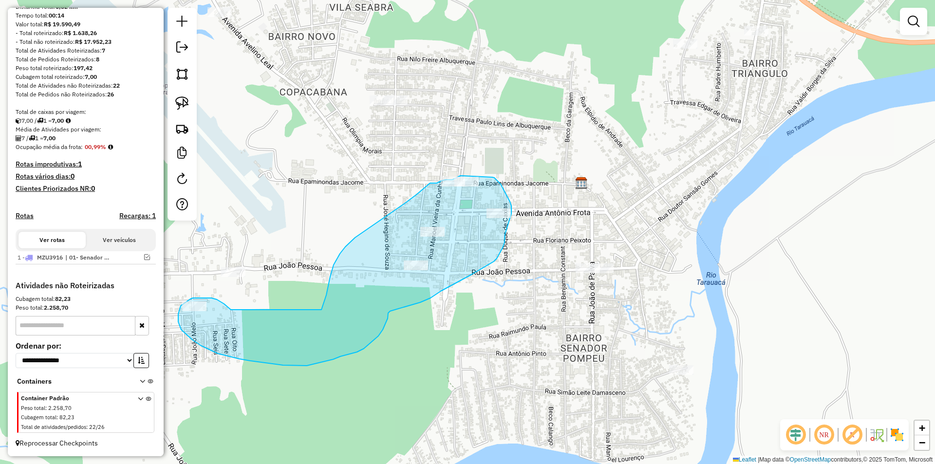
drag, startPoint x: 226, startPoint y: 306, endPoint x: 320, endPoint y: 312, distance: 94.2
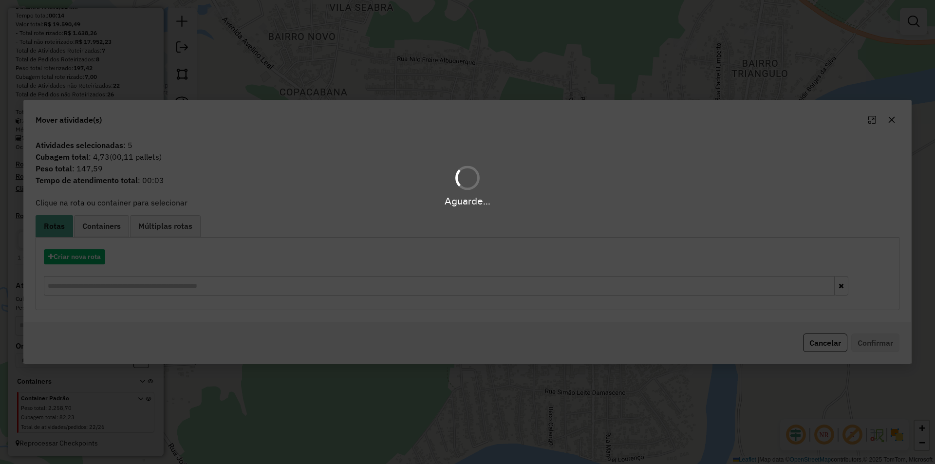
click at [82, 260] on div "Aguarde..." at bounding box center [467, 232] width 935 height 464
click at [82, 260] on button "Criar nova rota" at bounding box center [74, 256] width 61 height 15
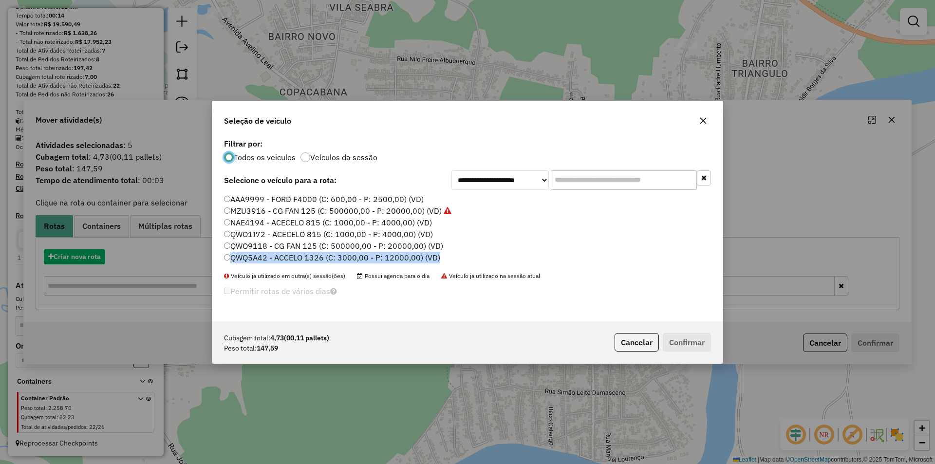
click at [82, 260] on div "**********" at bounding box center [467, 232] width 935 height 464
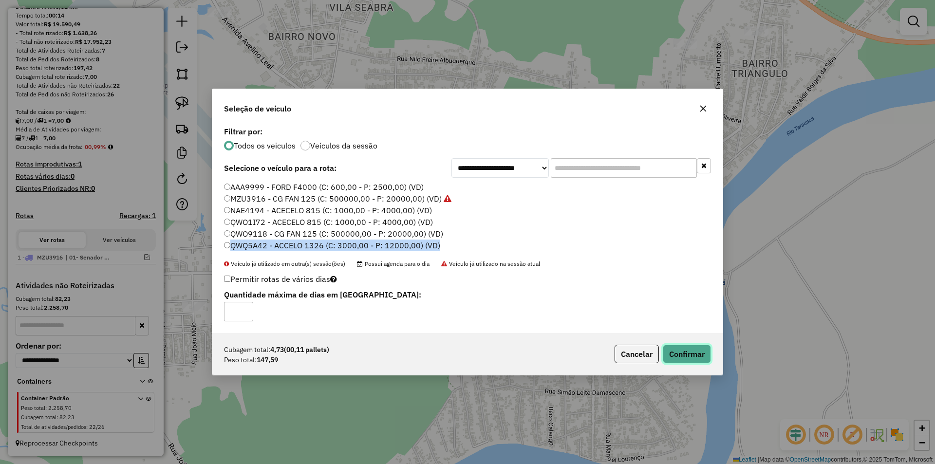
drag, startPoint x: 664, startPoint y: 353, endPoint x: 671, endPoint y: 353, distance: 7.3
click at [667, 353] on button "Confirmar" at bounding box center [687, 354] width 48 height 19
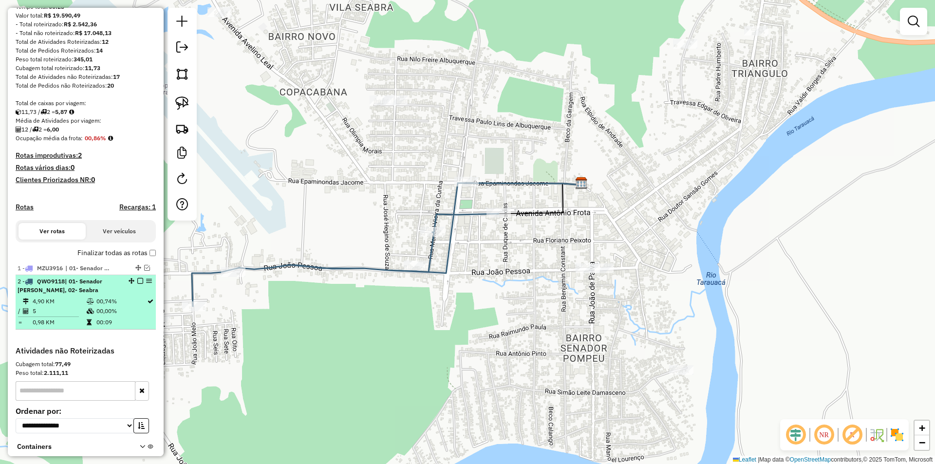
click at [50, 316] on td "5" at bounding box center [59, 311] width 54 height 10
select select "**********"
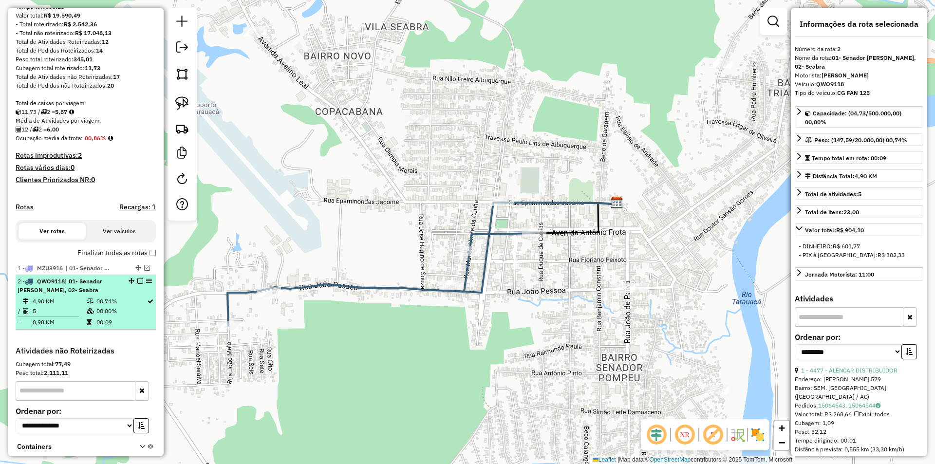
click at [106, 316] on td "00,00%" at bounding box center [121, 311] width 51 height 10
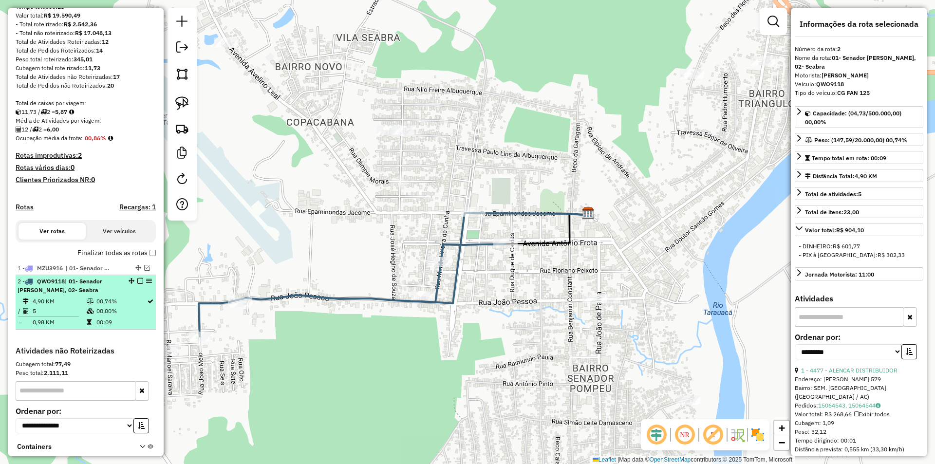
click at [121, 306] on td "00,74%" at bounding box center [121, 302] width 51 height 10
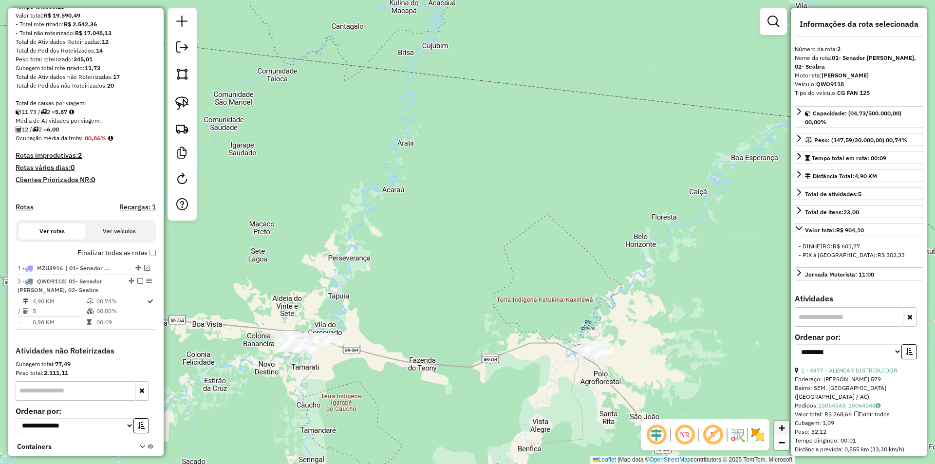
click at [786, 431] on link "+" at bounding box center [781, 428] width 15 height 15
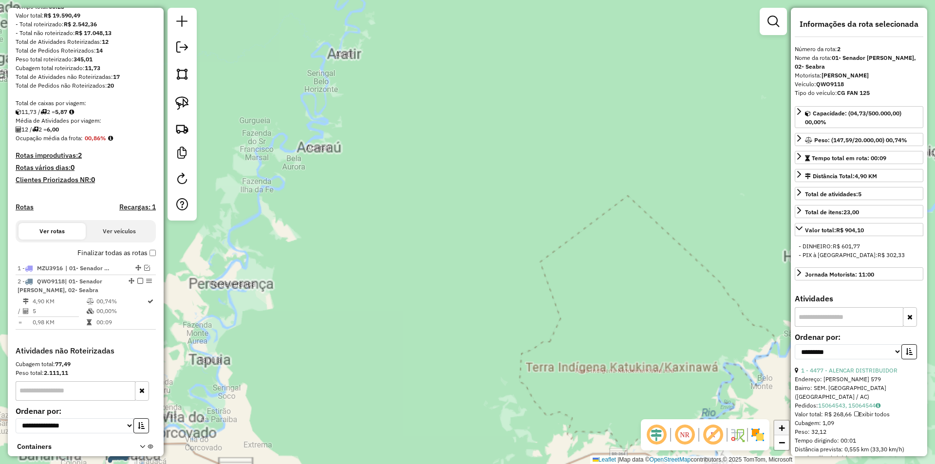
click at [786, 431] on link "+" at bounding box center [781, 428] width 15 height 15
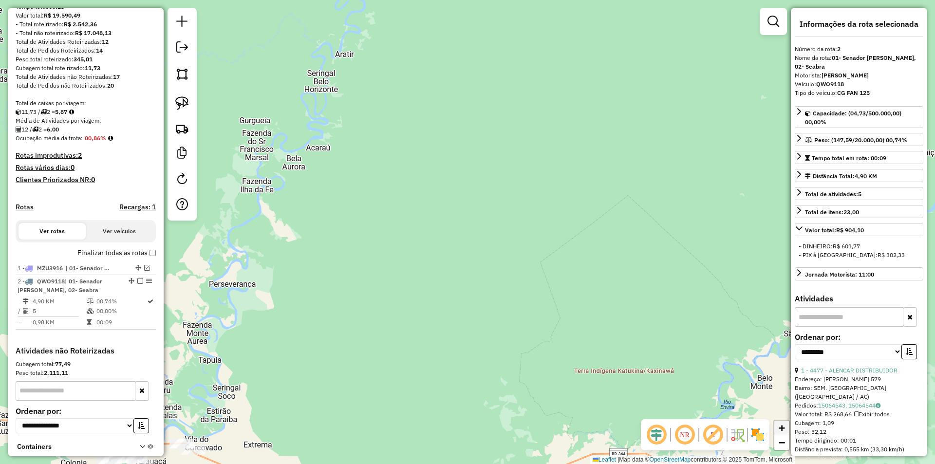
click at [786, 431] on link "+" at bounding box center [781, 428] width 15 height 15
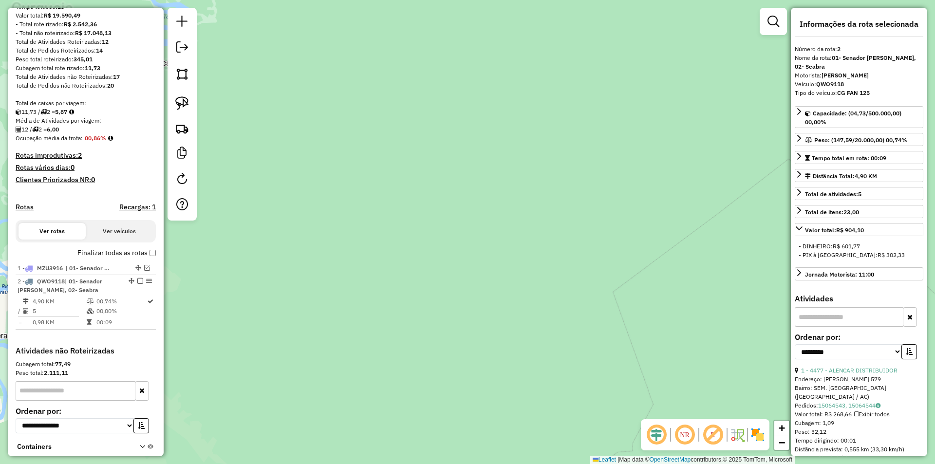
drag, startPoint x: 594, startPoint y: 393, endPoint x: 776, endPoint y: 143, distance: 308.5
click at [772, 147] on div "Janela de atendimento Grade de atendimento Capacidade Transportadoras Veículos …" at bounding box center [467, 232] width 935 height 464
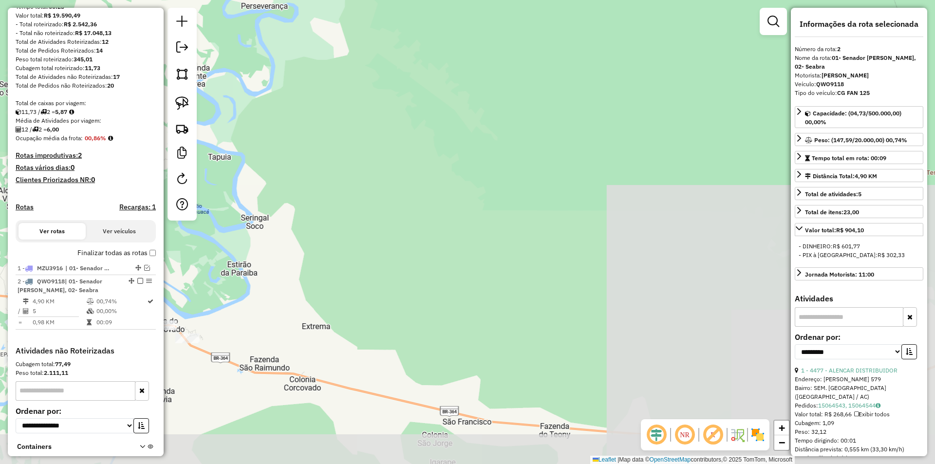
drag, startPoint x: 453, startPoint y: 351, endPoint x: 538, endPoint y: 303, distance: 97.3
click at [605, 214] on div "Janela de atendimento Grade de atendimento Capacidade Transportadoras Veículos …" at bounding box center [467, 232] width 935 height 464
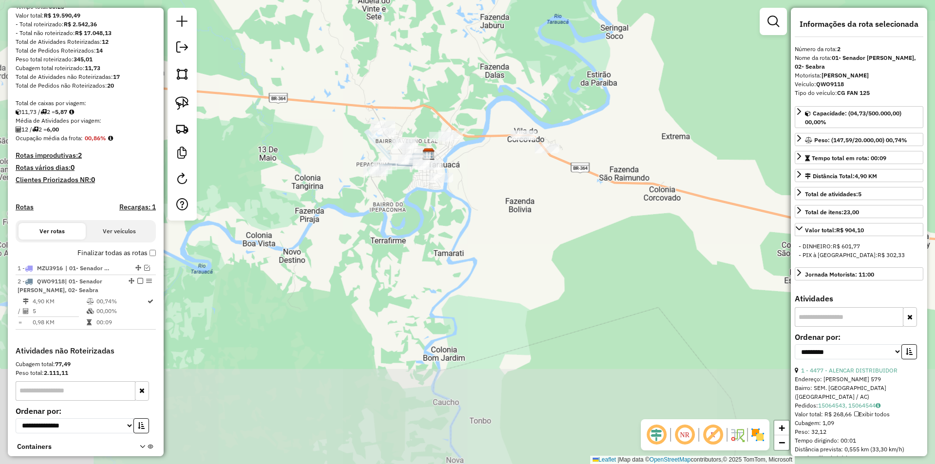
drag, startPoint x: 451, startPoint y: 391, endPoint x: 532, endPoint y: 426, distance: 88.1
click at [506, 424] on div "Janela de atendimento Grade de atendimento Capacidade Transportadoras Veículos …" at bounding box center [467, 232] width 935 height 464
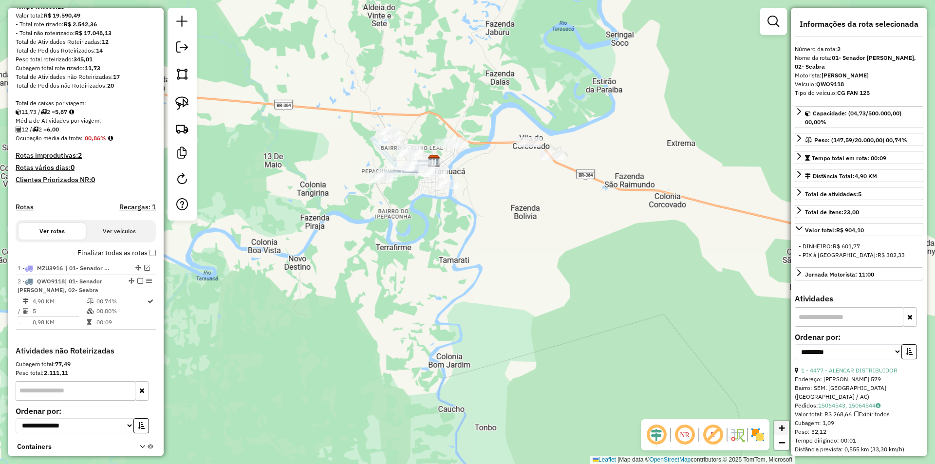
click at [777, 428] on link "+" at bounding box center [781, 428] width 15 height 15
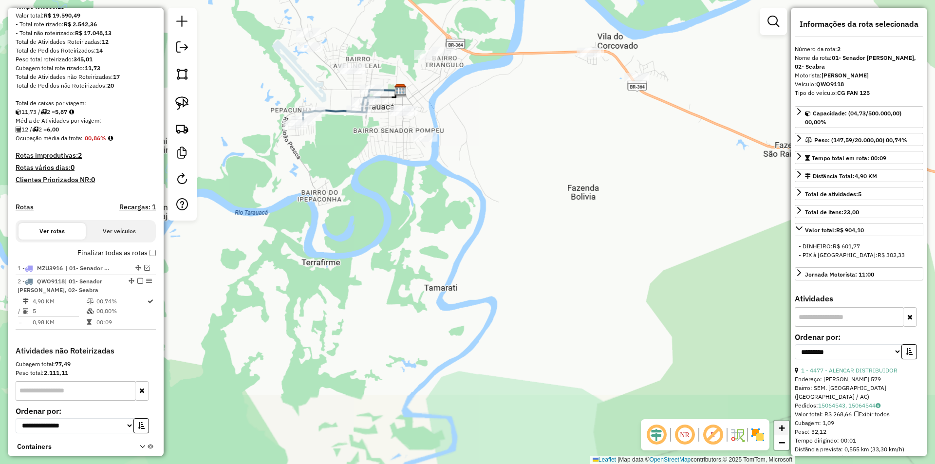
click at [777, 428] on link "+" at bounding box center [781, 428] width 15 height 15
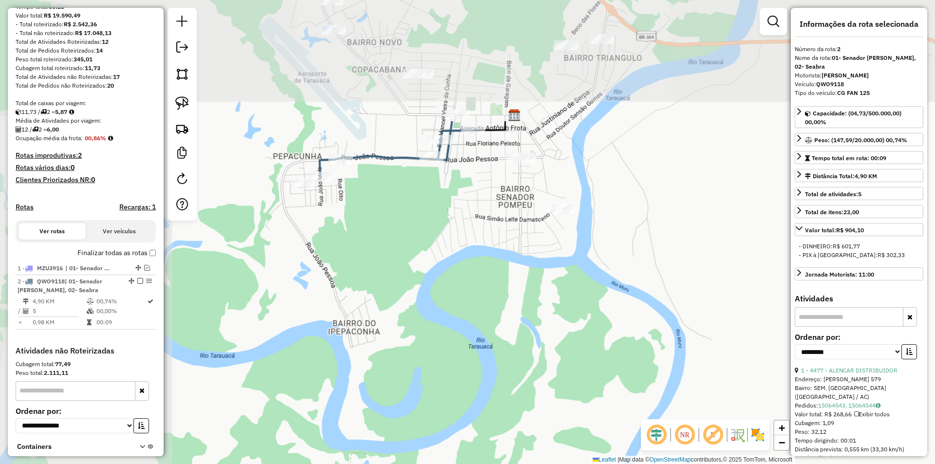
drag, startPoint x: 569, startPoint y: 333, endPoint x: 743, endPoint y: 483, distance: 229.7
click at [743, 464] on html "Aguarde... Pop-up bloqueado! Seu navegador bloqueou automáticamente a abertura …" at bounding box center [467, 232] width 935 height 464
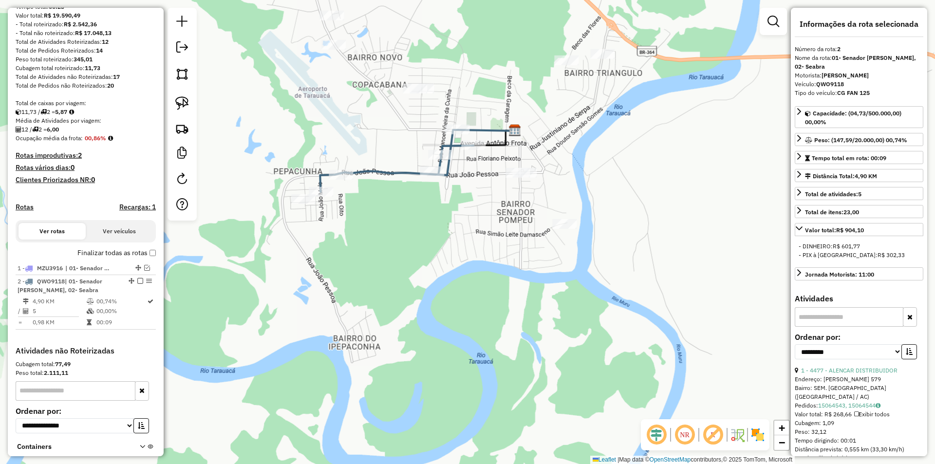
drag, startPoint x: 612, startPoint y: 317, endPoint x: 614, endPoint y: 398, distance: 81.4
click at [619, 399] on div "Janela de atendimento Grade de atendimento Capacidade Transportadoras Veículos …" at bounding box center [467, 232] width 935 height 464
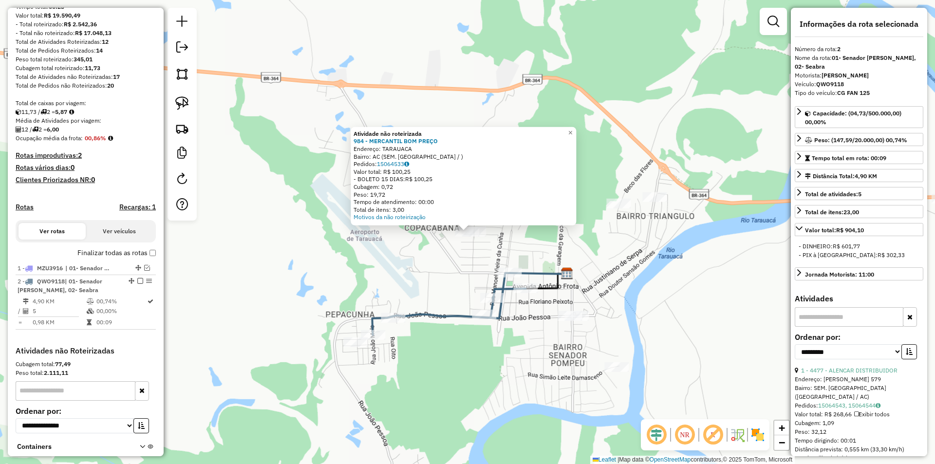
click at [485, 231] on div "Atividade não roteirizada 984 - MERCANTIL BOM PREÇO Endereço: TARAUACA Bairro: …" at bounding box center [467, 232] width 935 height 464
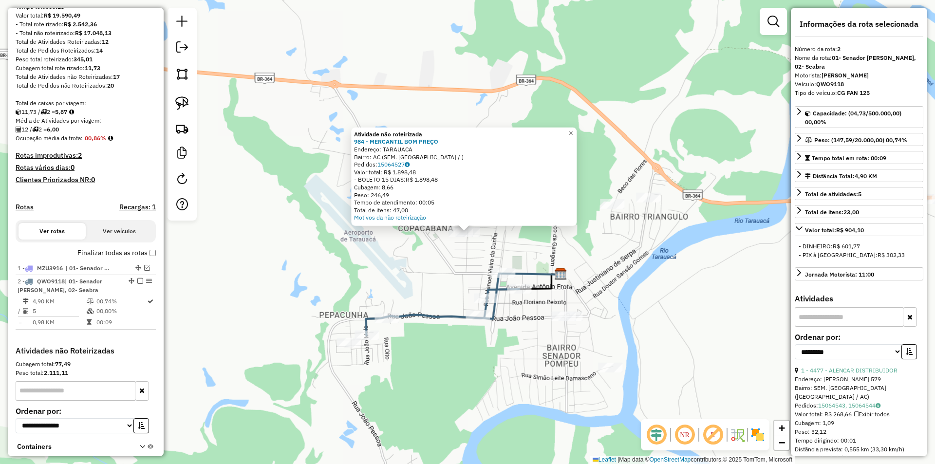
click at [454, 242] on div "Atividade não roteirizada 984 - MERCANTIL BOM PREÇO Endereço: TARAUACA Bairro: …" at bounding box center [467, 232] width 935 height 464
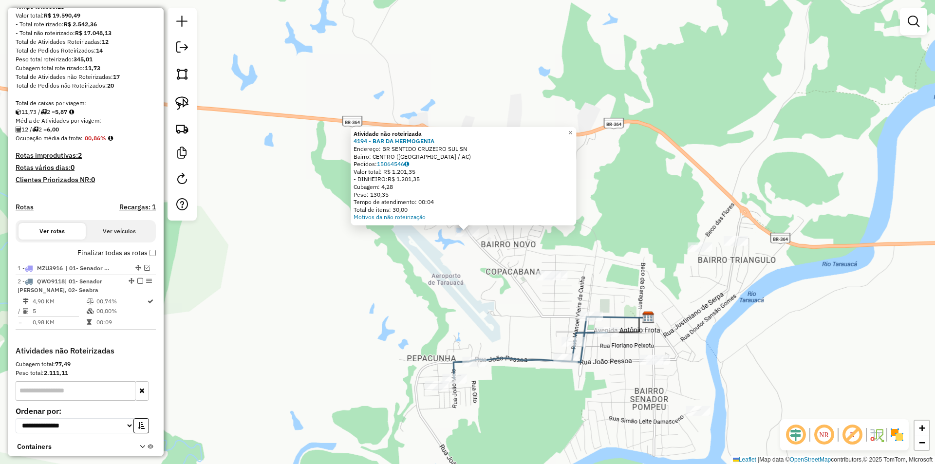
click at [439, 284] on div "Atividade não roteirizada 4194 - BAR DA HERMOGENIA Endereço: BR SENTIDO CRUZEIR…" at bounding box center [467, 232] width 935 height 464
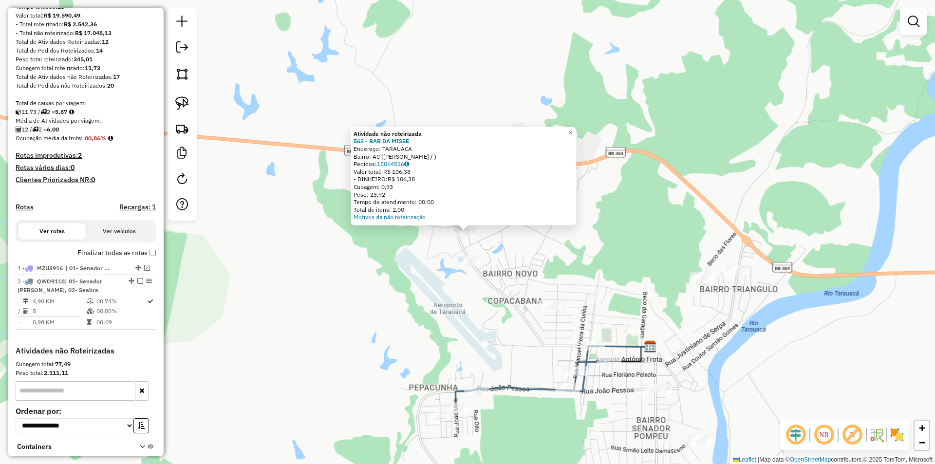
click at [446, 311] on div "Atividade não roteirizada 562 - BAR DA MISSE Endereço: TARAUACA Bairro: AC ([PE…" at bounding box center [467, 232] width 935 height 464
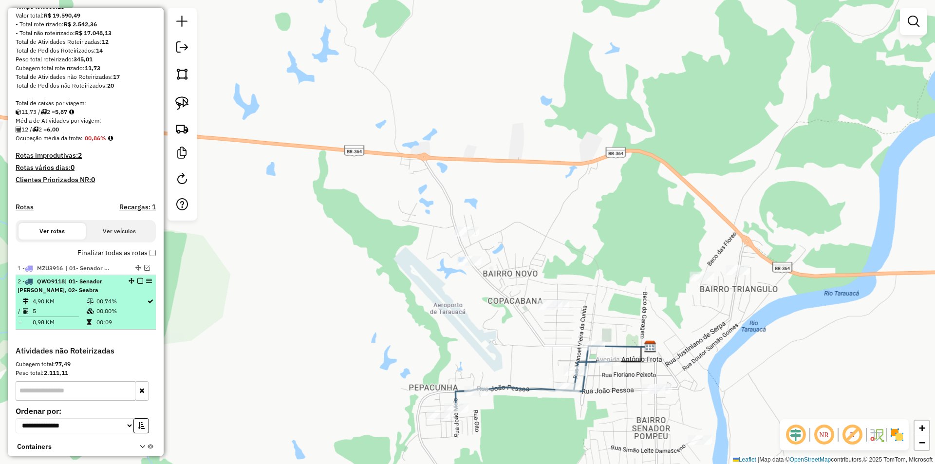
click at [108, 290] on div "2 - QWO9118 | 01- Senador [PERSON_NAME], 02- Seabra" at bounding box center [69, 286] width 103 height 18
select select "**********"
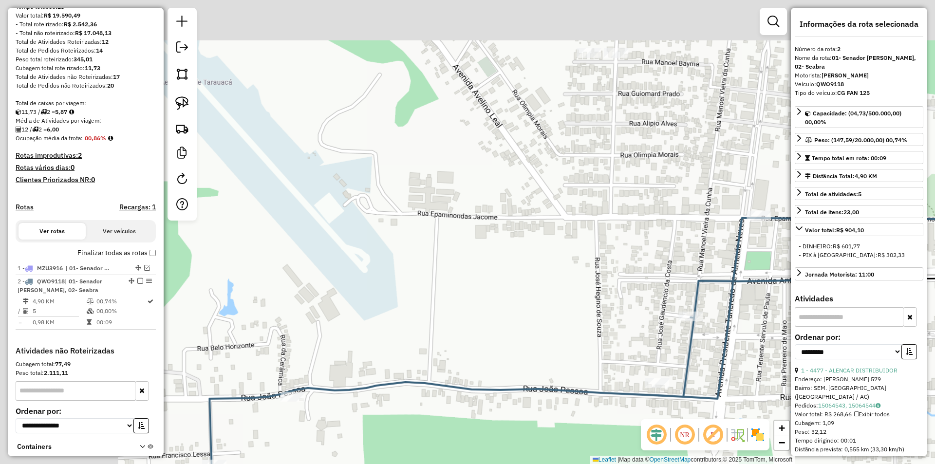
drag, startPoint x: 283, startPoint y: 321, endPoint x: 203, endPoint y: 303, distance: 81.9
click at [415, 452] on div "Janela de atendimento Grade de atendimento Capacidade Transportadoras Veículos …" at bounding box center [467, 232] width 935 height 464
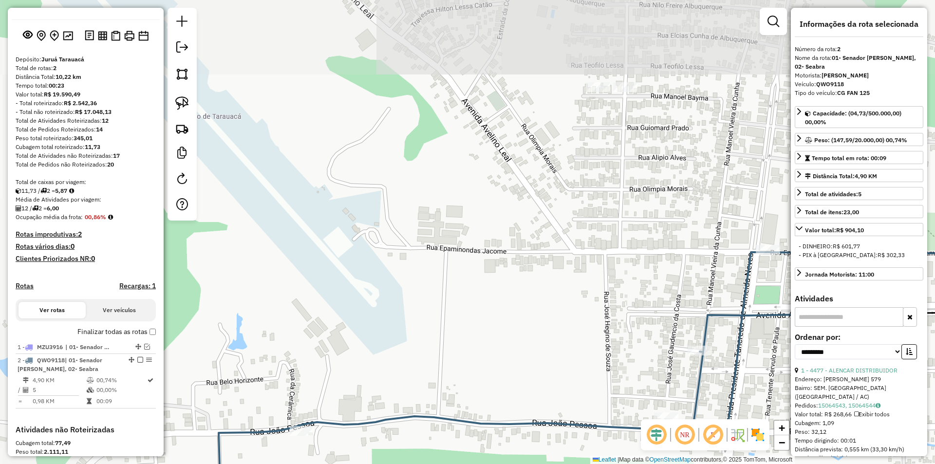
scroll to position [0, 0]
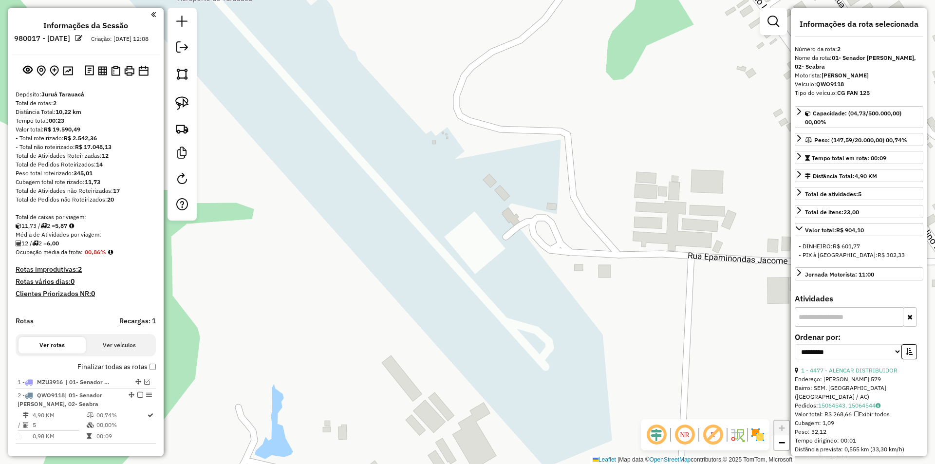
click at [145, 376] on div "Finalizar todas as rotas" at bounding box center [86, 370] width 140 height 12
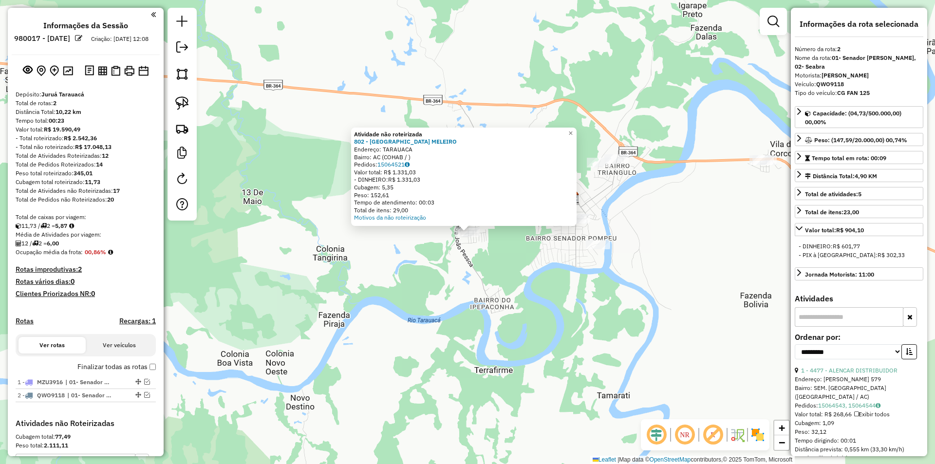
click at [547, 253] on div "Atividade não roteirizada 802 - AÇOUGUE MELEIRO Endereço: TARAUACA Bairro: AC (…" at bounding box center [467, 232] width 935 height 464
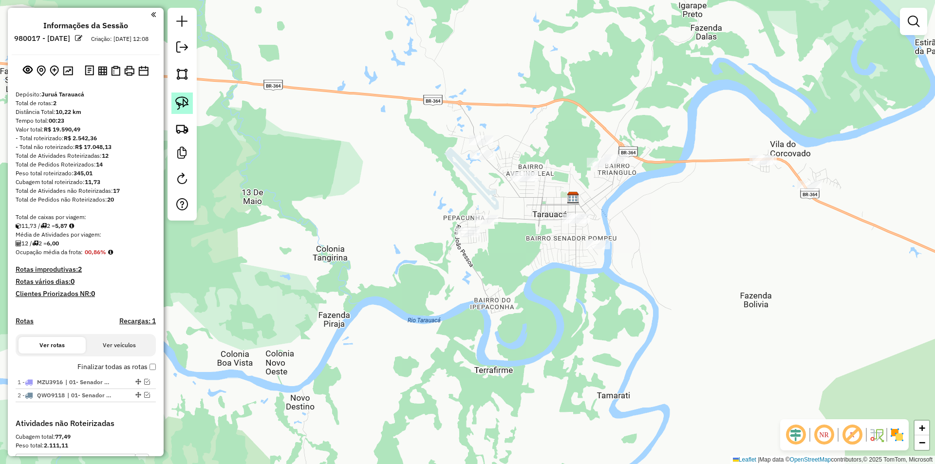
click at [189, 105] on link at bounding box center [181, 103] width 21 height 21
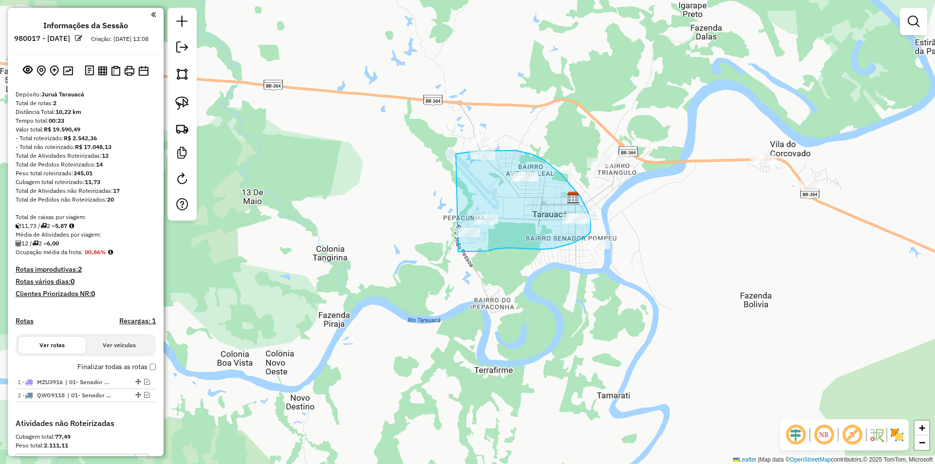
drag, startPoint x: 456, startPoint y: 154, endPoint x: 446, endPoint y: 250, distance: 96.5
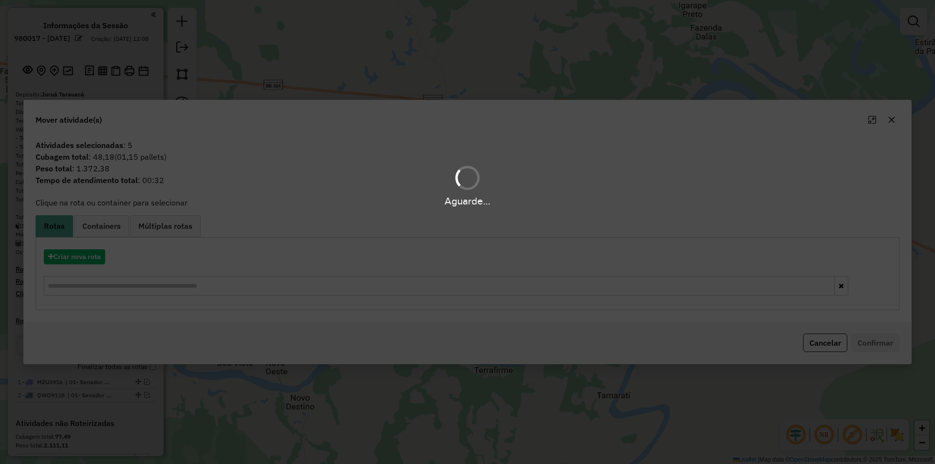
click at [62, 255] on div "Aguarde..." at bounding box center [467, 232] width 935 height 464
click at [62, 255] on button "Criar nova rota" at bounding box center [74, 256] width 61 height 15
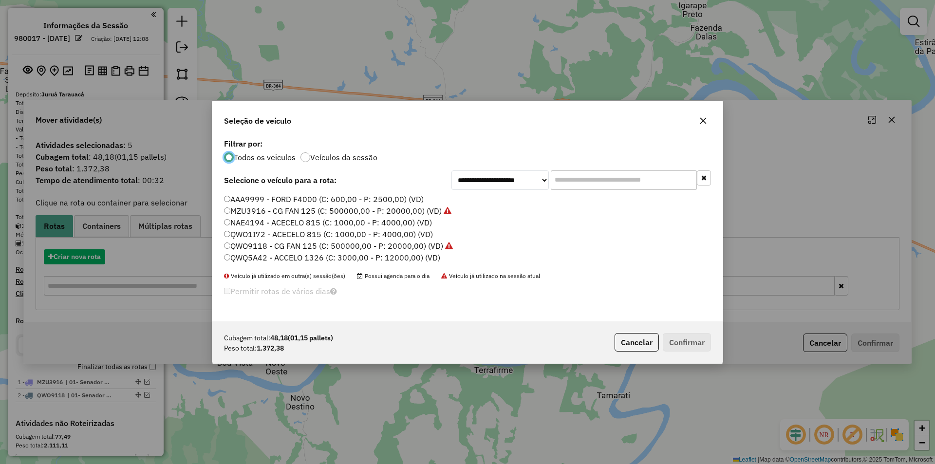
scroll to position [5, 3]
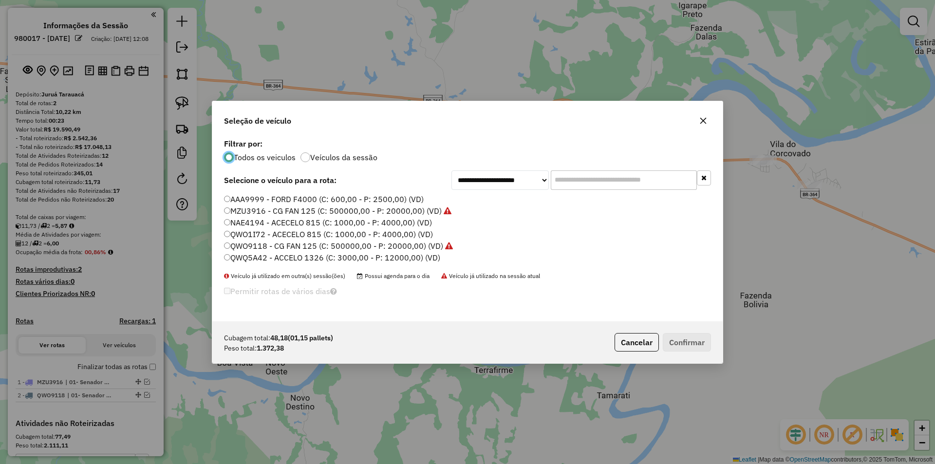
click at [239, 220] on label "NAE4194 - ACECELO 815 (C: 1000,00 - P: 4000,00) (VD)" at bounding box center [328, 223] width 208 height 12
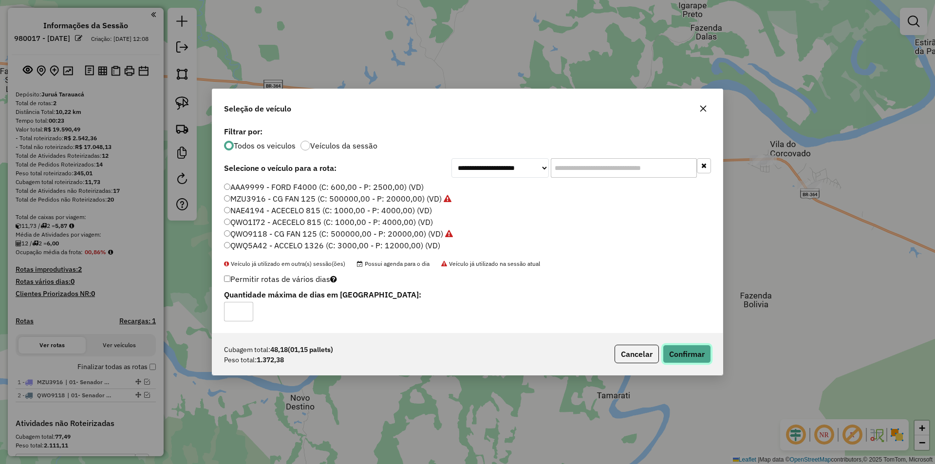
click at [684, 351] on button "Confirmar" at bounding box center [687, 354] width 48 height 19
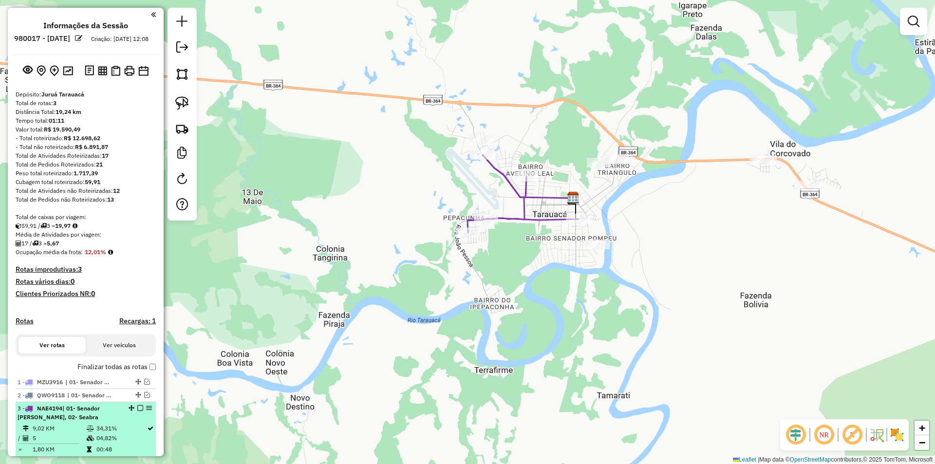
click at [137, 411] on em at bounding box center [140, 408] width 6 height 6
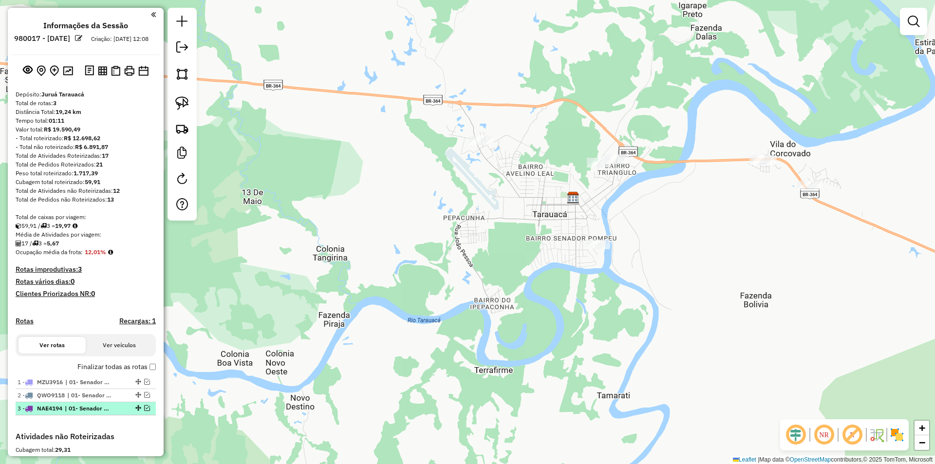
click at [109, 413] on span "| 01- Senador [PERSON_NAME], 02- Seabra" at bounding box center [87, 408] width 45 height 9
select select "**********"
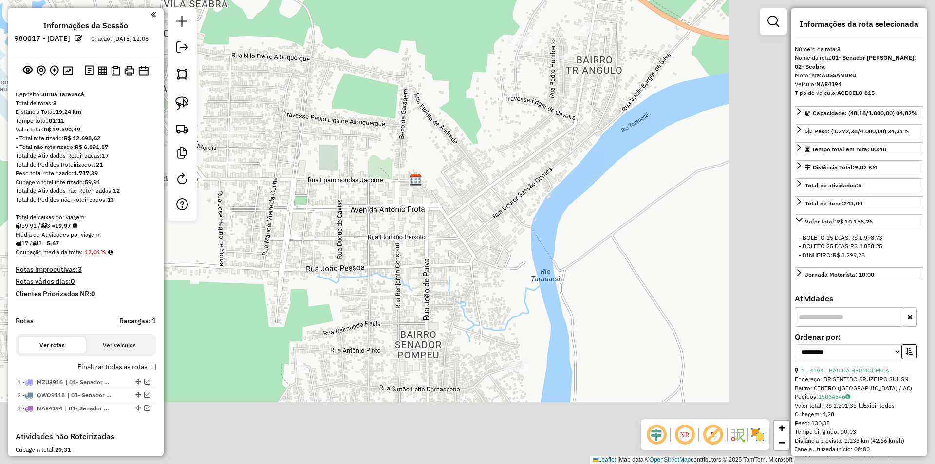
drag, startPoint x: 548, startPoint y: 302, endPoint x: 289, endPoint y: 212, distance: 274.6
click at [283, 223] on div "Janela de atendimento Grade de atendimento Capacidade Transportadoras Veículos …" at bounding box center [467, 232] width 935 height 464
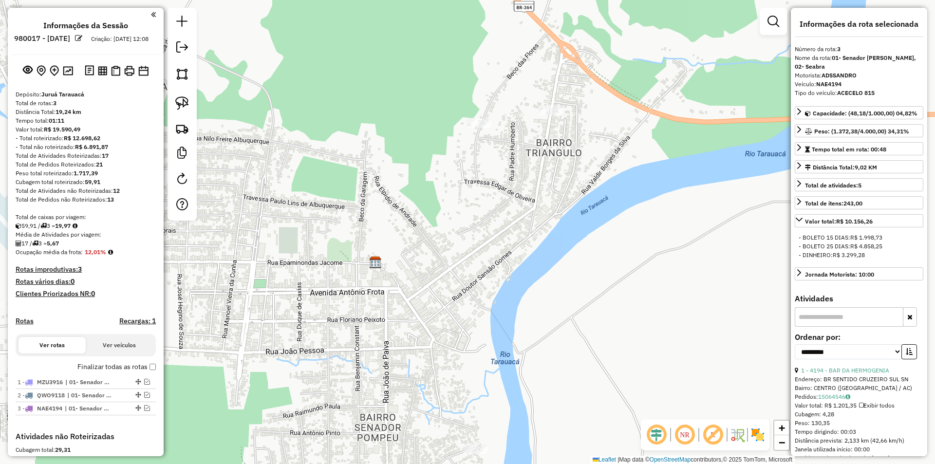
drag, startPoint x: 369, startPoint y: 129, endPoint x: 341, endPoint y: 222, distance: 97.1
click at [341, 222] on div "Janela de atendimento Grade de atendimento Capacidade Transportadoras Veículos …" at bounding box center [467, 232] width 935 height 464
click at [479, 111] on div "Janela de atendimento Grade de atendimento Capacidade Transportadoras Veículos …" at bounding box center [467, 232] width 935 height 464
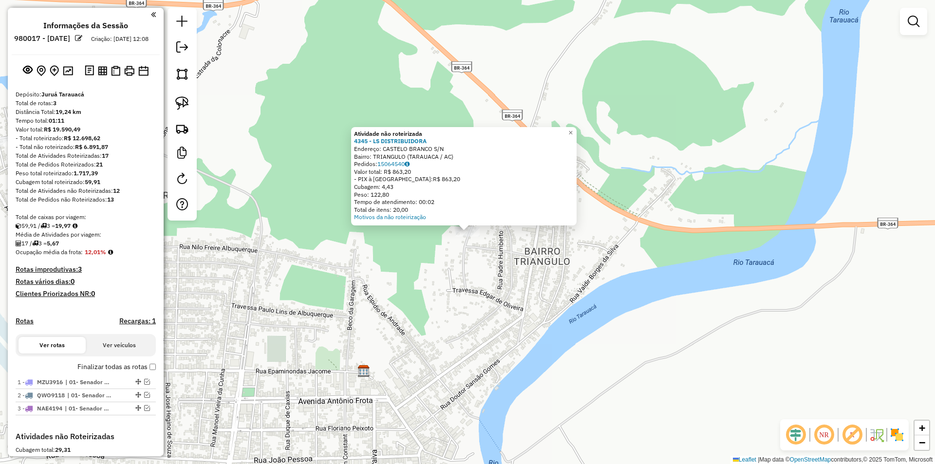
click at [532, 242] on div "Atividade não roteirizada 4345 - LS DISTRIBUIDORA Endereço: CASTELO BRANCO S/N …" at bounding box center [467, 232] width 935 height 464
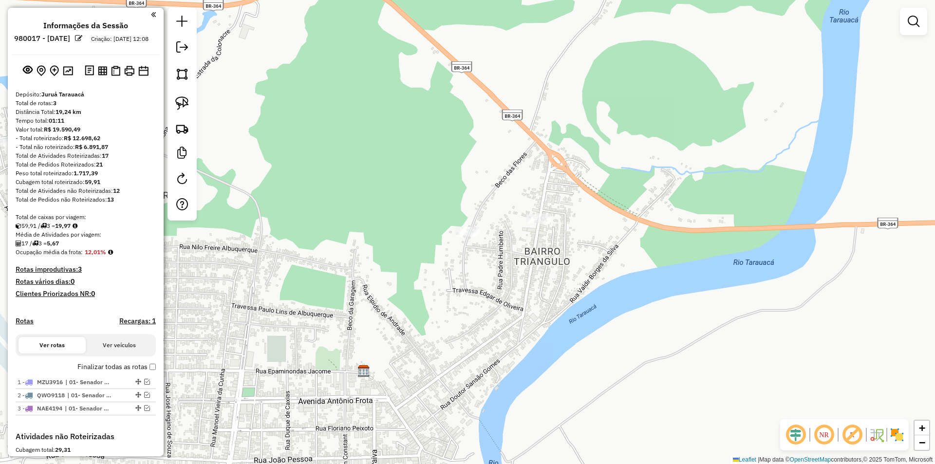
click at [531, 224] on div at bounding box center [539, 219] width 24 height 10
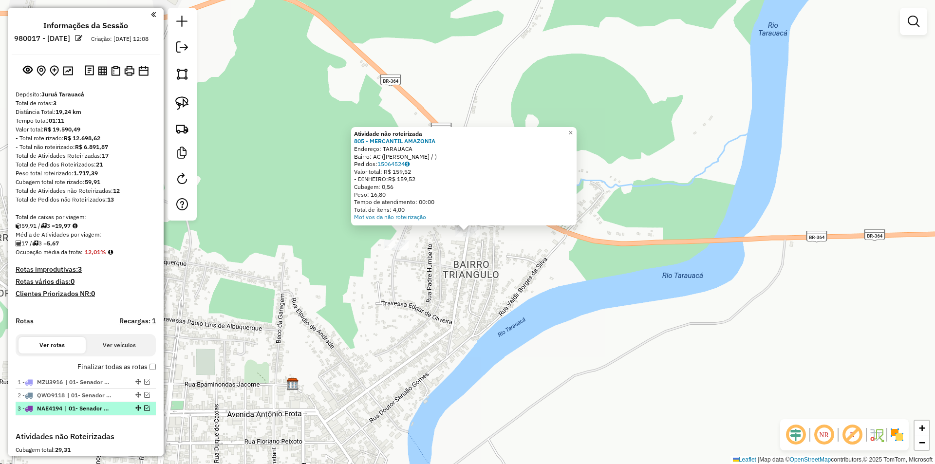
click at [144, 411] on em at bounding box center [147, 408] width 6 height 6
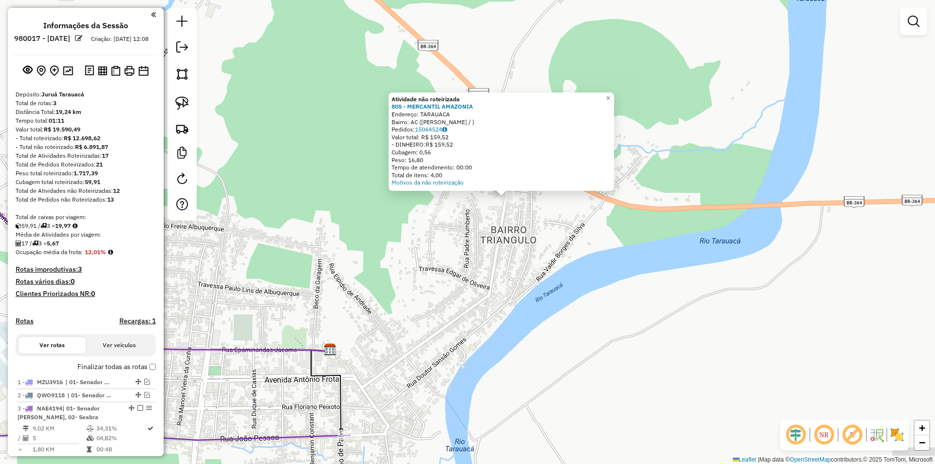
drag, startPoint x: 363, startPoint y: 348, endPoint x: 432, endPoint y: 265, distance: 107.9
click at [419, 291] on div "Atividade não roteirizada 805 - MERCANTIL AMAZONIA Endereço: TARAUACA Bairro: A…" at bounding box center [467, 232] width 935 height 464
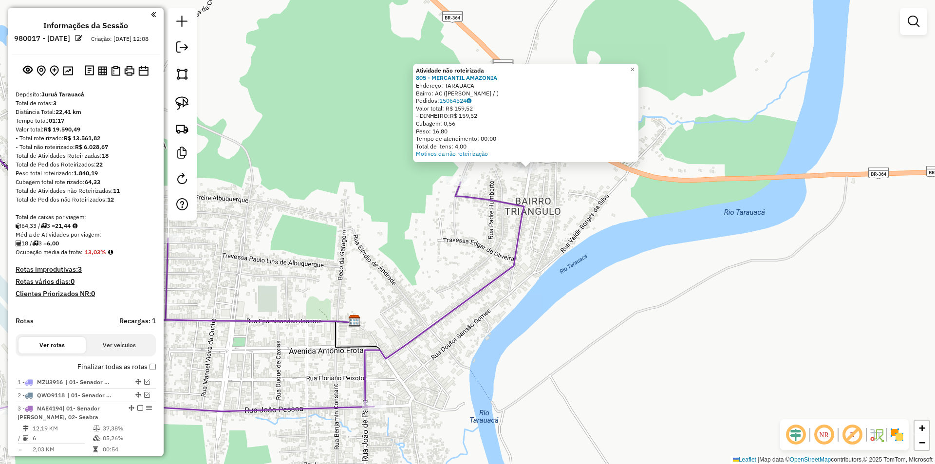
drag, startPoint x: 137, startPoint y: 418, endPoint x: 165, endPoint y: 418, distance: 27.8
click at [138, 411] on em at bounding box center [140, 408] width 6 height 6
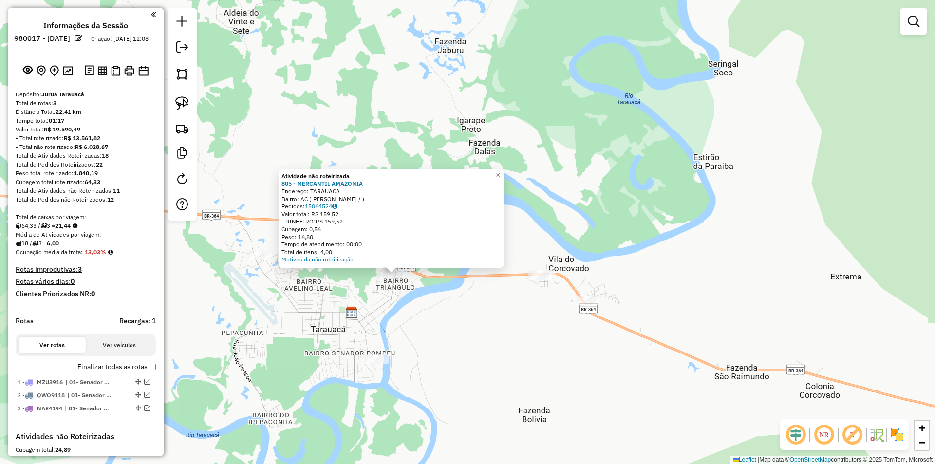
click at [378, 364] on div at bounding box center [376, 360] width 24 height 10
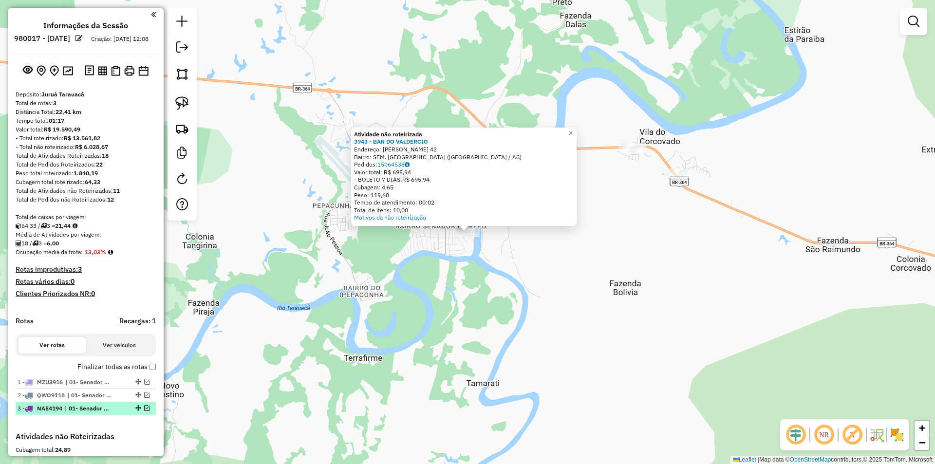
click at [142, 413] on div "3 - NAE4194 | 01- Senador [PERSON_NAME], 02- [PERSON_NAME]" at bounding box center [86, 408] width 136 height 9
select select "**********"
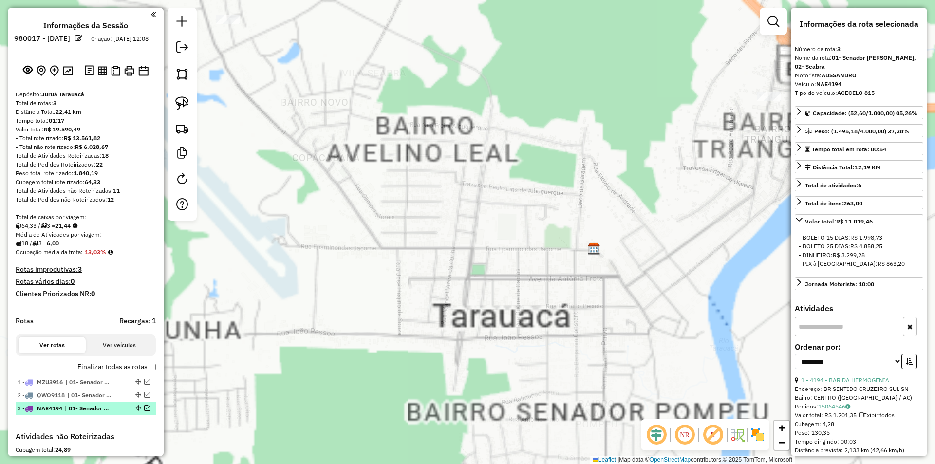
click at [145, 411] on em at bounding box center [147, 408] width 6 height 6
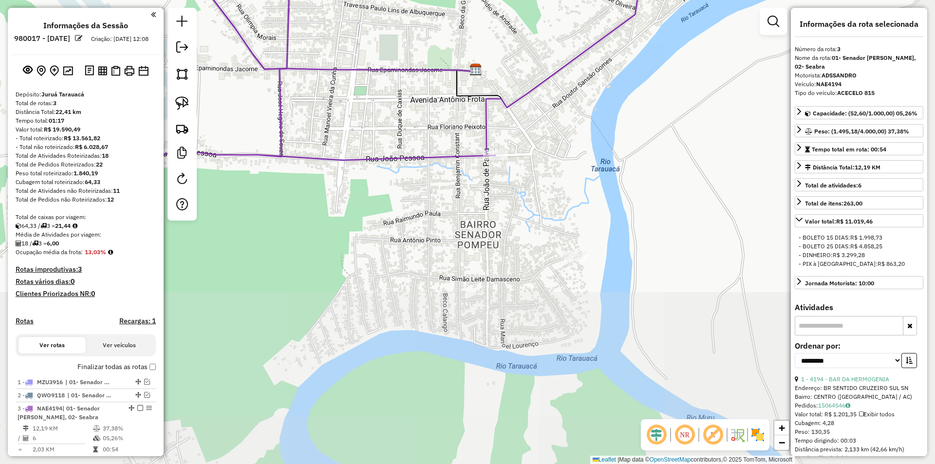
drag, startPoint x: 538, startPoint y: 365, endPoint x: 424, endPoint y: 186, distance: 212.6
click at [424, 186] on div "Janela de atendimento Grade de atendimento Capacidade Transportadoras Veículos …" at bounding box center [467, 232] width 935 height 464
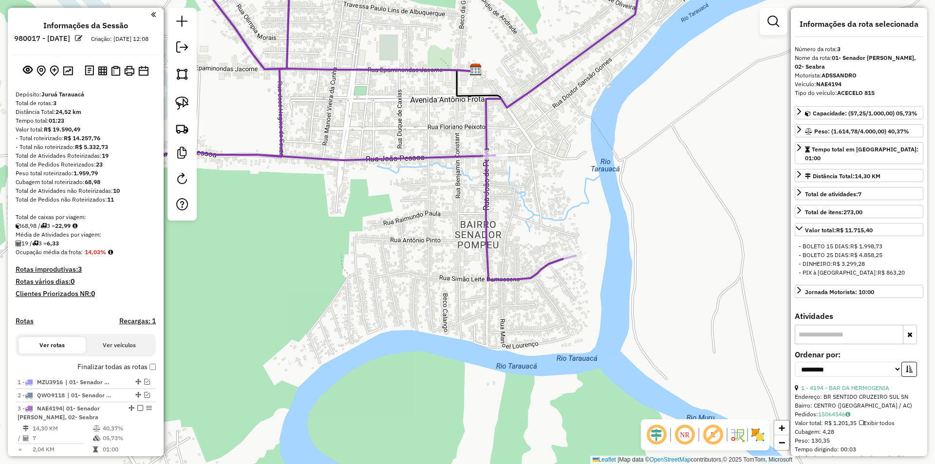
scroll to position [201, 0]
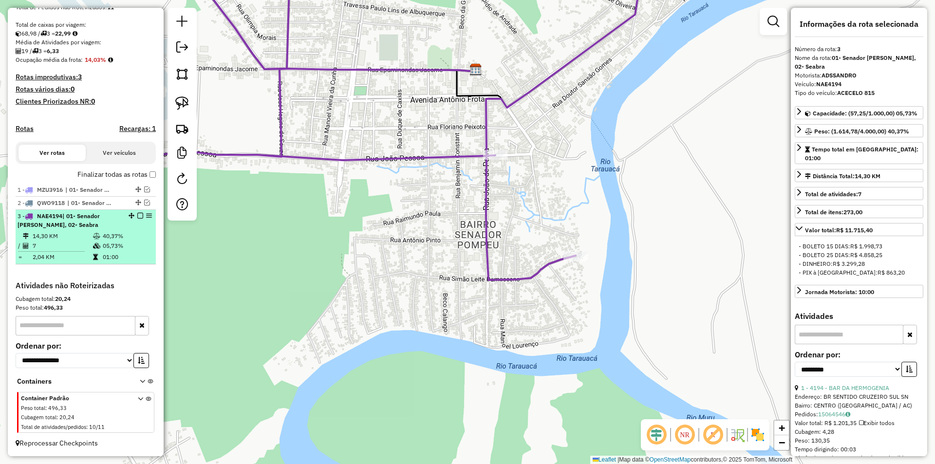
click at [137, 216] on em at bounding box center [140, 216] width 6 height 6
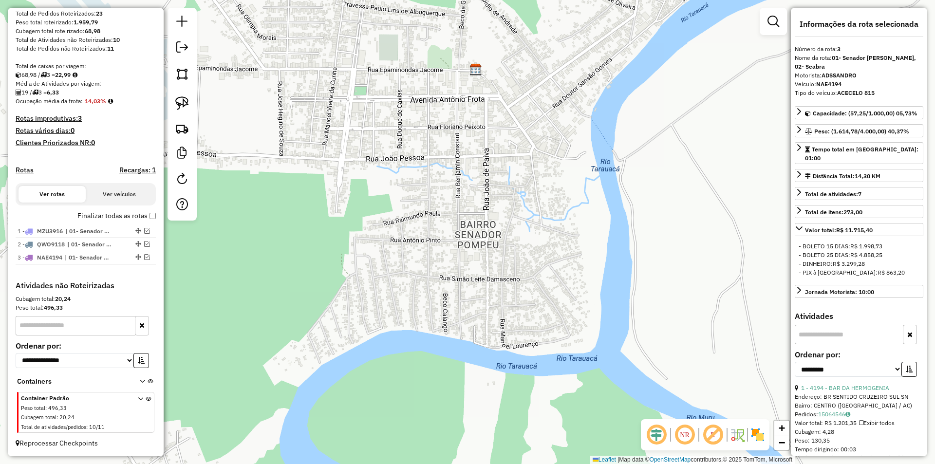
scroll to position [160, 0]
click at [787, 450] on link "−" at bounding box center [781, 442] width 15 height 15
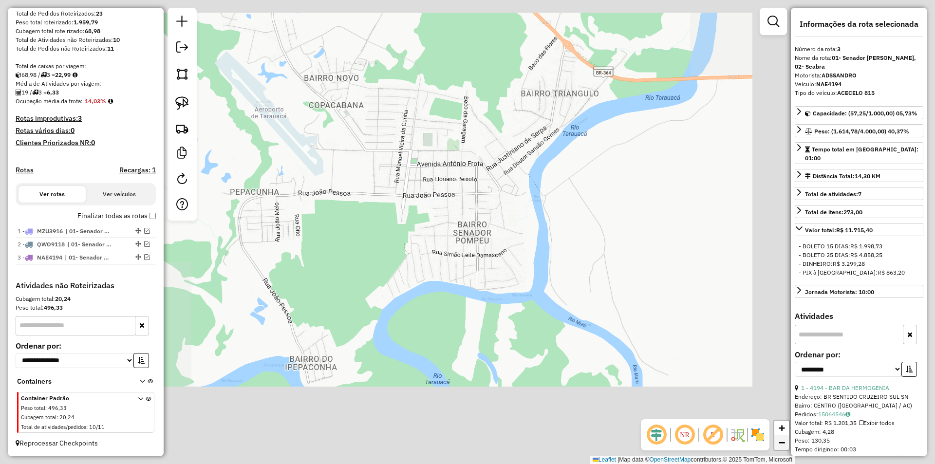
click at [787, 450] on link "−" at bounding box center [781, 442] width 15 height 15
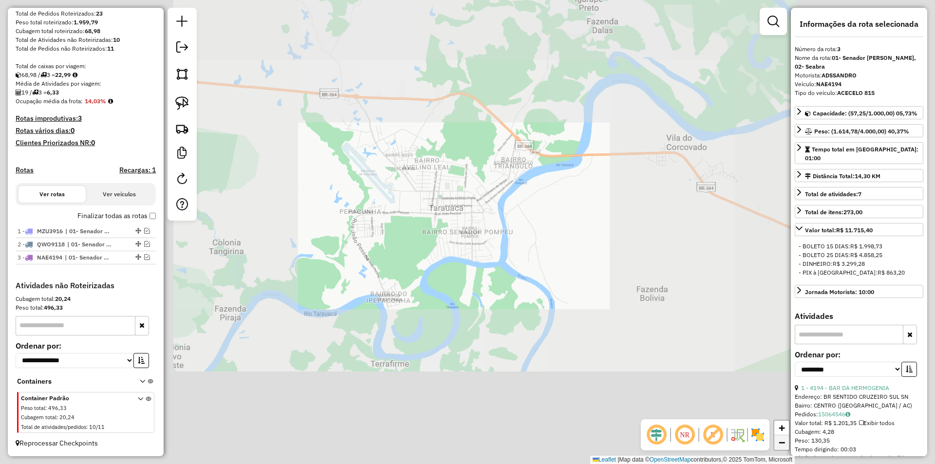
click at [787, 450] on link "−" at bounding box center [781, 442] width 15 height 15
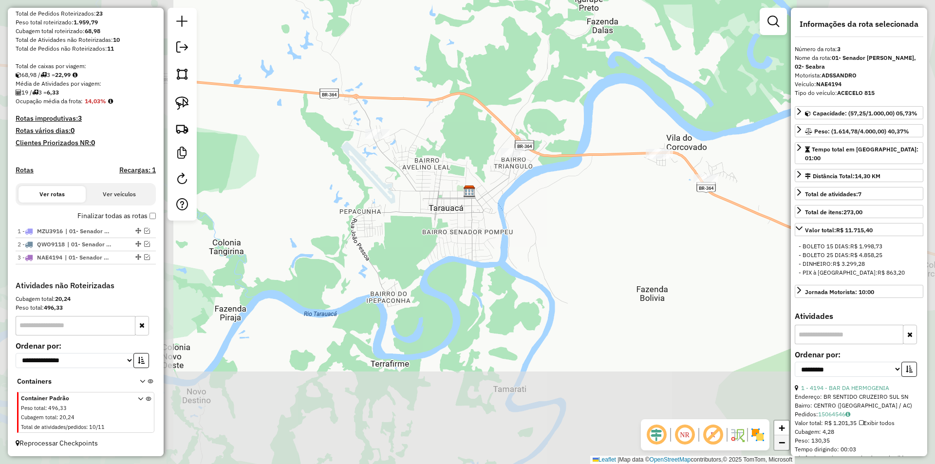
click at [787, 450] on link "−" at bounding box center [781, 442] width 15 height 15
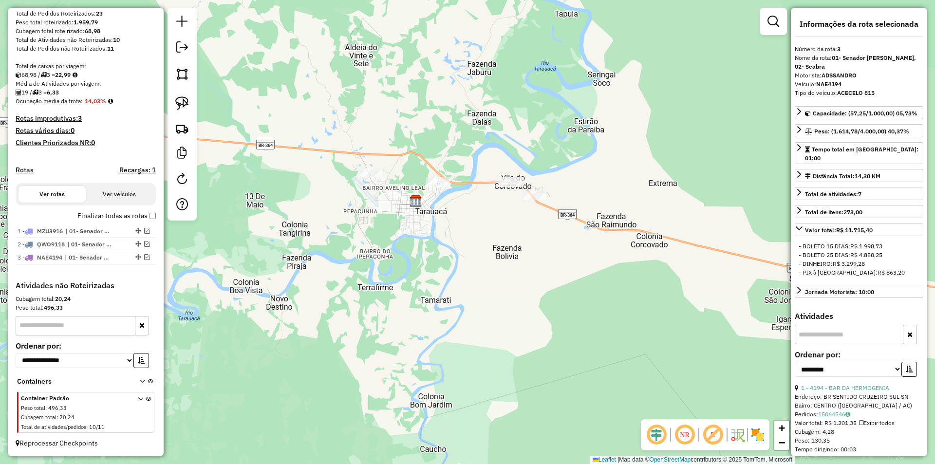
drag, startPoint x: 691, startPoint y: 336, endPoint x: 341, endPoint y: 248, distance: 360.0
click at [341, 248] on div "Janela de atendimento Grade de atendimento Capacidade Transportadoras Veículos …" at bounding box center [467, 232] width 935 height 464
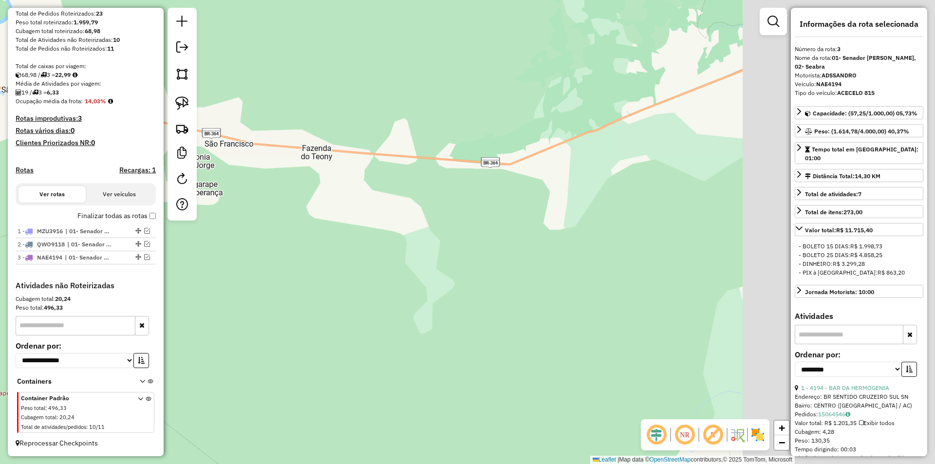
drag, startPoint x: 308, startPoint y: 261, endPoint x: 441, endPoint y: 275, distance: 133.7
click at [283, 255] on div "Janela de atendimento Grade de atendimento Capacidade Transportadoras Veículos …" at bounding box center [467, 232] width 935 height 464
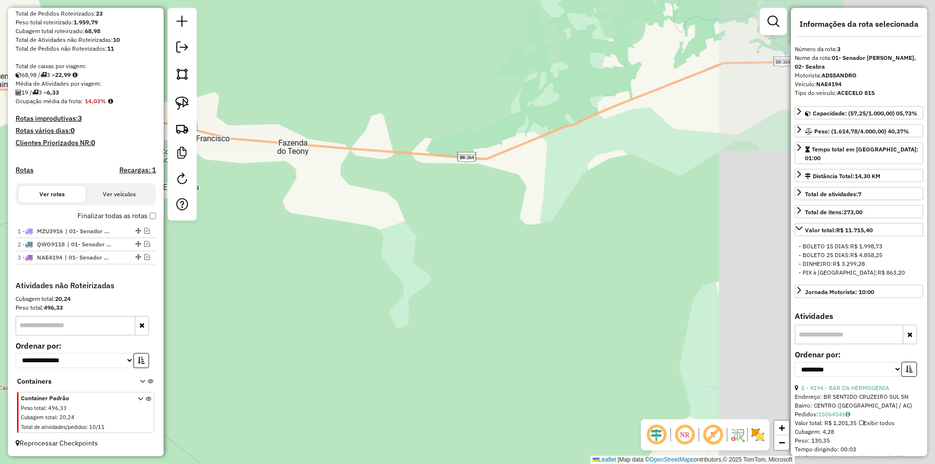
drag, startPoint x: 615, startPoint y: 275, endPoint x: 401, endPoint y: 314, distance: 216.9
click at [408, 313] on div "Janela de atendimento Grade de atendimento Capacidade Transportadoras Veículos …" at bounding box center [467, 232] width 935 height 464
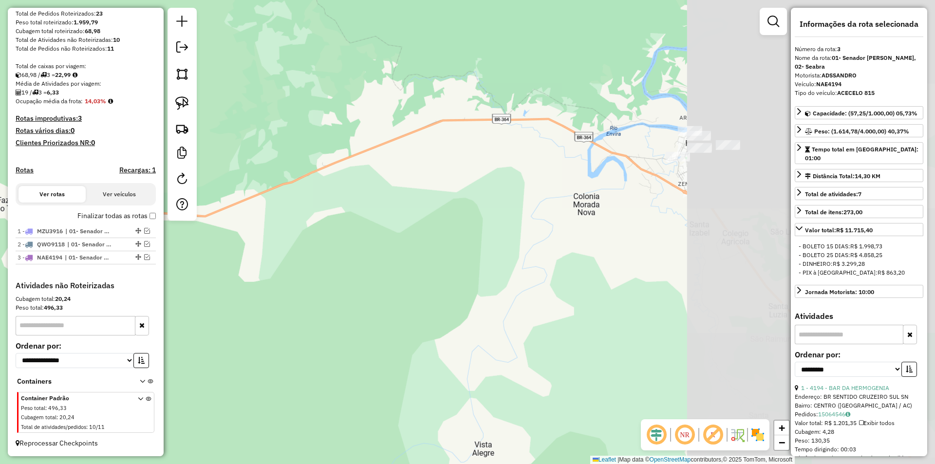
drag, startPoint x: 613, startPoint y: 264, endPoint x: 474, endPoint y: 252, distance: 139.3
click at [474, 253] on div "Janela de atendimento Grade de atendimento Capacidade Transportadoras Veículos …" at bounding box center [467, 232] width 935 height 464
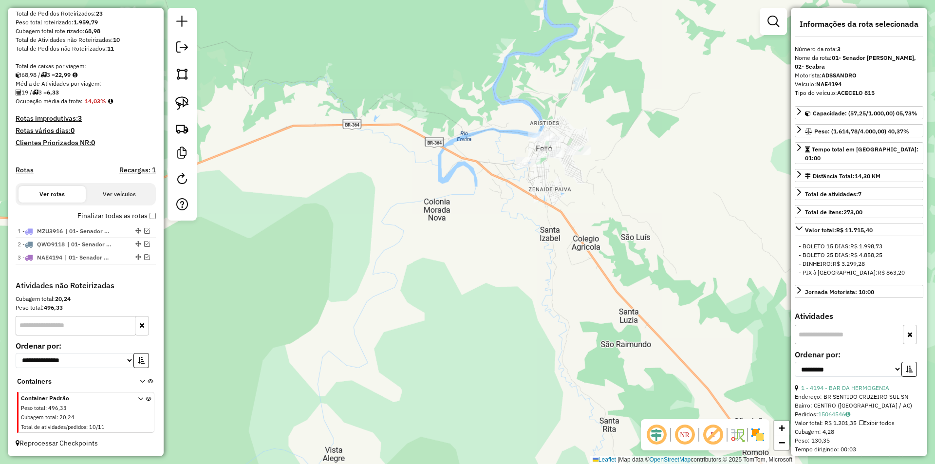
drag, startPoint x: 430, startPoint y: 232, endPoint x: 416, endPoint y: 251, distance: 23.8
click at [416, 251] on div "Janela de atendimento Grade de atendimento Capacidade Transportadoras Veículos …" at bounding box center [467, 232] width 935 height 464
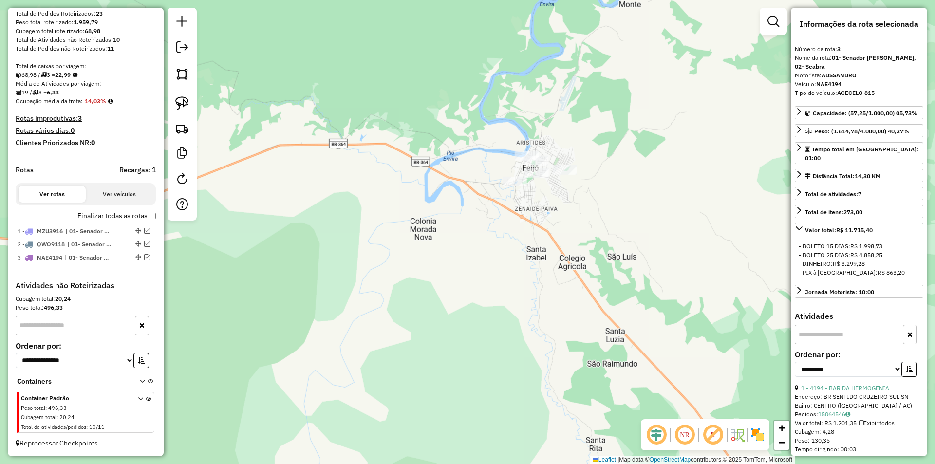
click at [170, 105] on div at bounding box center [182, 114] width 29 height 213
click at [173, 104] on link at bounding box center [181, 103] width 21 height 21
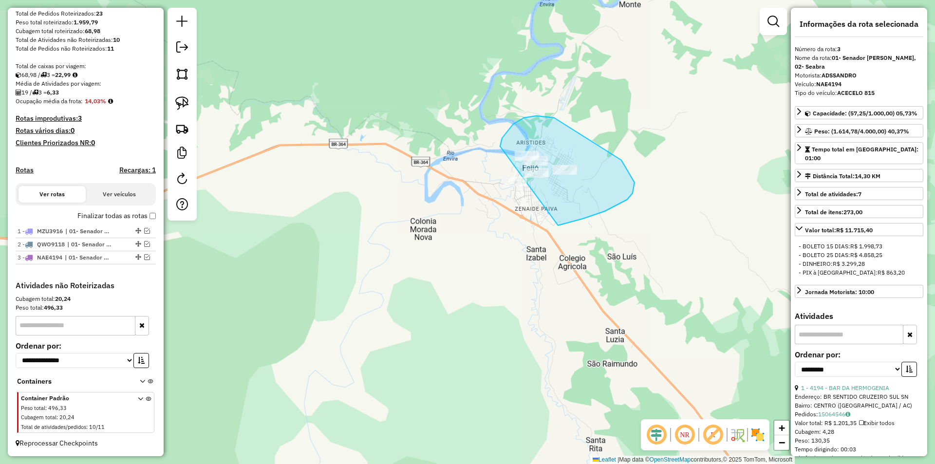
drag, startPoint x: 502, startPoint y: 138, endPoint x: 446, endPoint y: 199, distance: 82.7
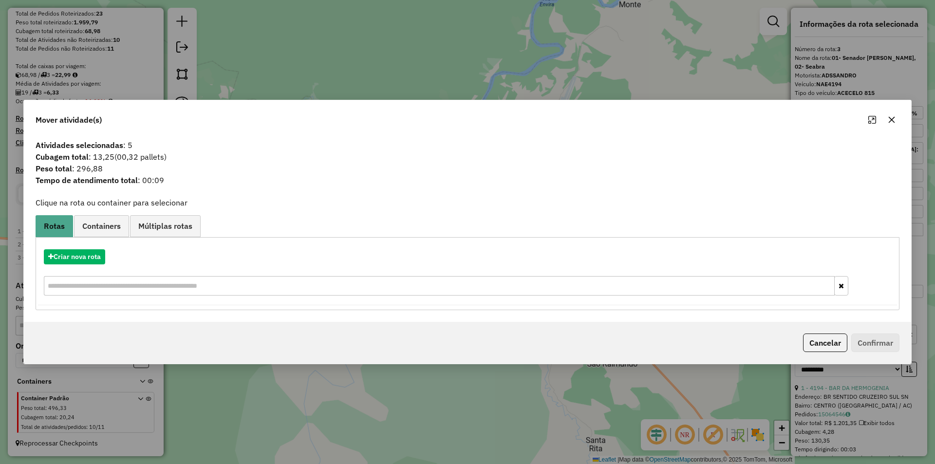
click at [595, 7] on div "Mover atividade(s) Atividades selecionadas : 5 Cubagem total : 13,25 (00,32 pal…" at bounding box center [467, 232] width 935 height 464
click at [52, 259] on icon "button" at bounding box center [50, 256] width 5 height 7
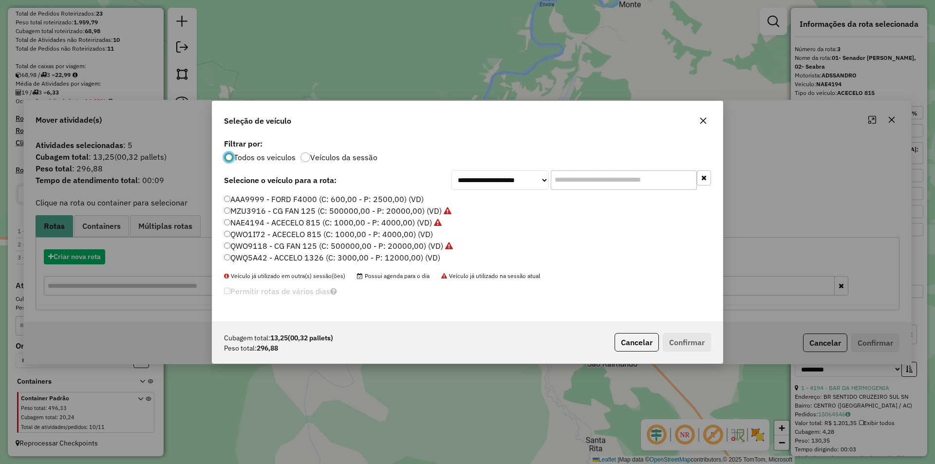
scroll to position [5, 3]
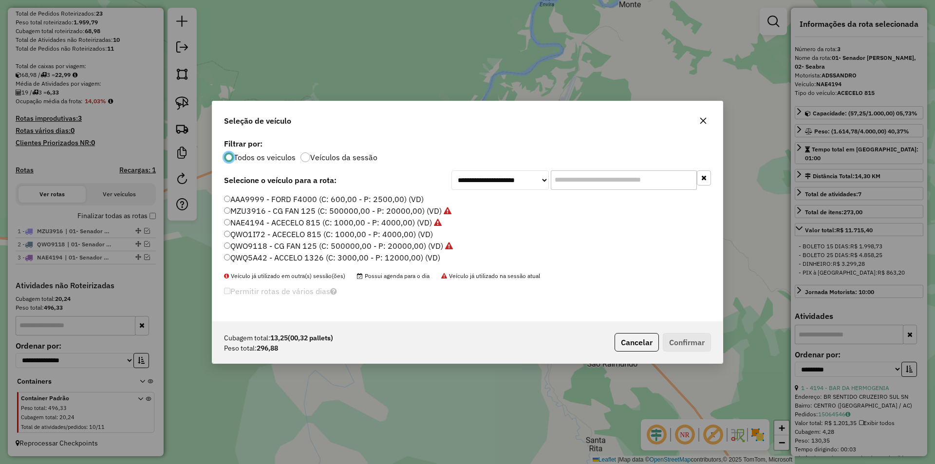
click at [244, 254] on label "QWQ5A42 - ACCELO 1326 (C: 3000,00 - P: 12000,00) (VD)" at bounding box center [332, 258] width 216 height 12
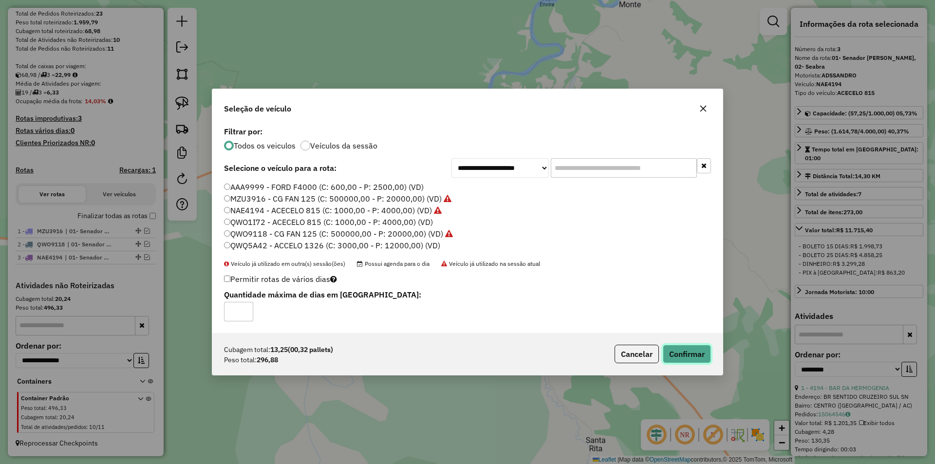
click at [689, 359] on button "Confirmar" at bounding box center [687, 354] width 48 height 19
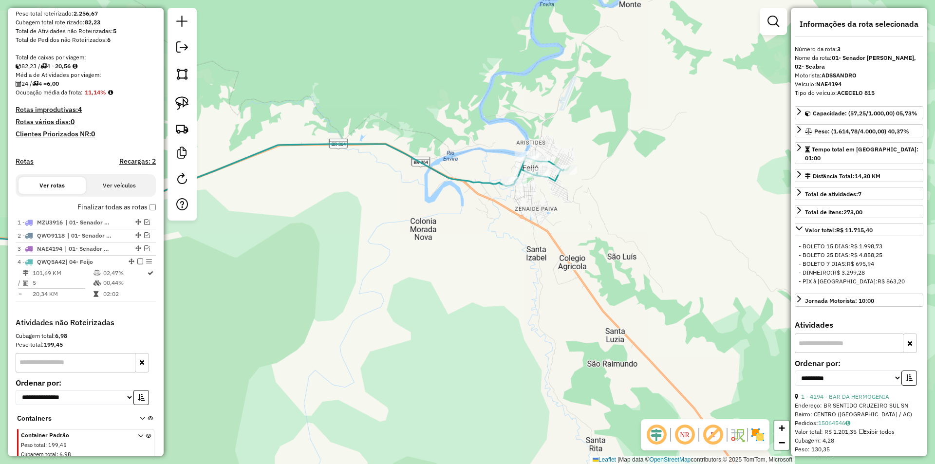
scroll to position [206, 0]
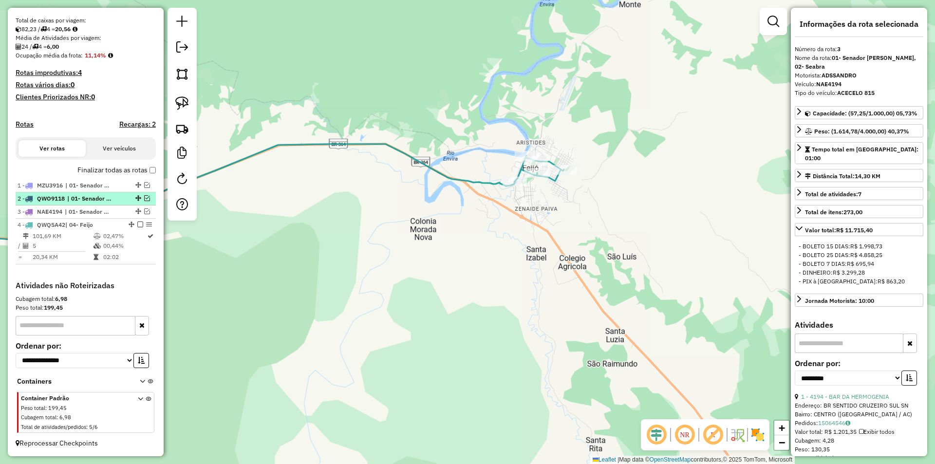
click at [137, 227] on em at bounding box center [140, 225] width 6 height 6
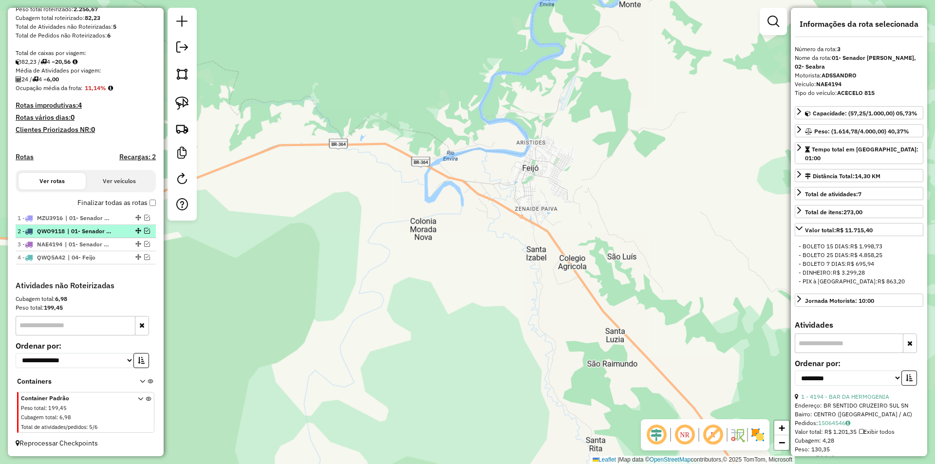
scroll to position [173, 0]
click at [189, 54] on link at bounding box center [181, 49] width 19 height 22
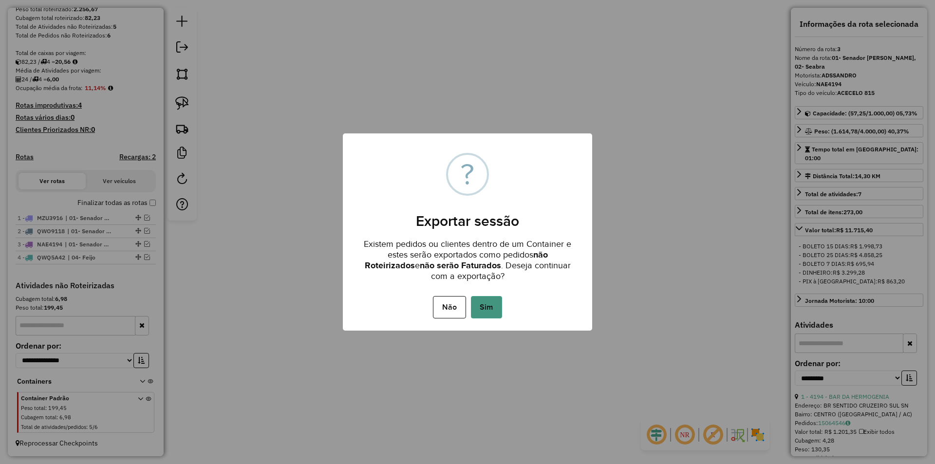
click at [495, 318] on button "Sim" at bounding box center [486, 307] width 31 height 22
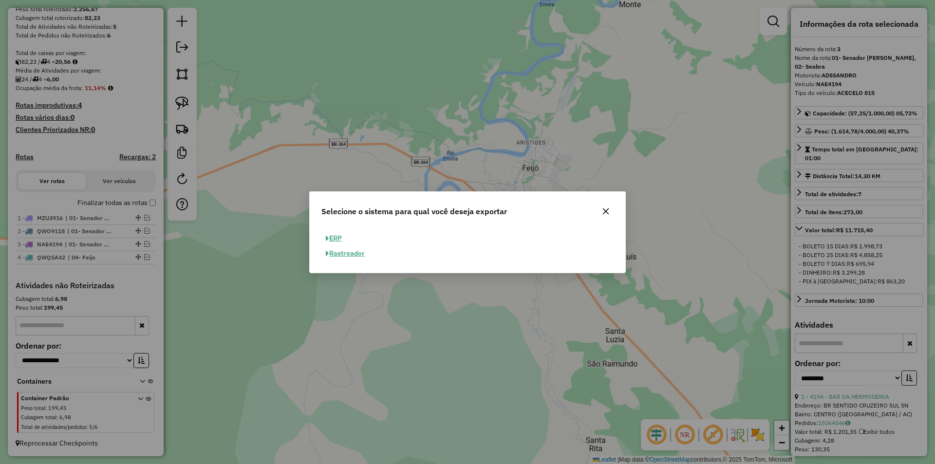
click at [334, 237] on button "ERP" at bounding box center [333, 238] width 25 height 15
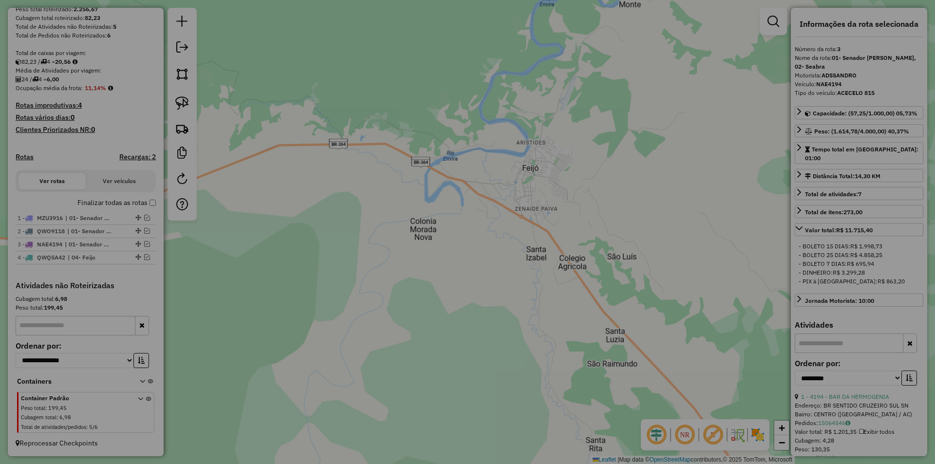
select select "**"
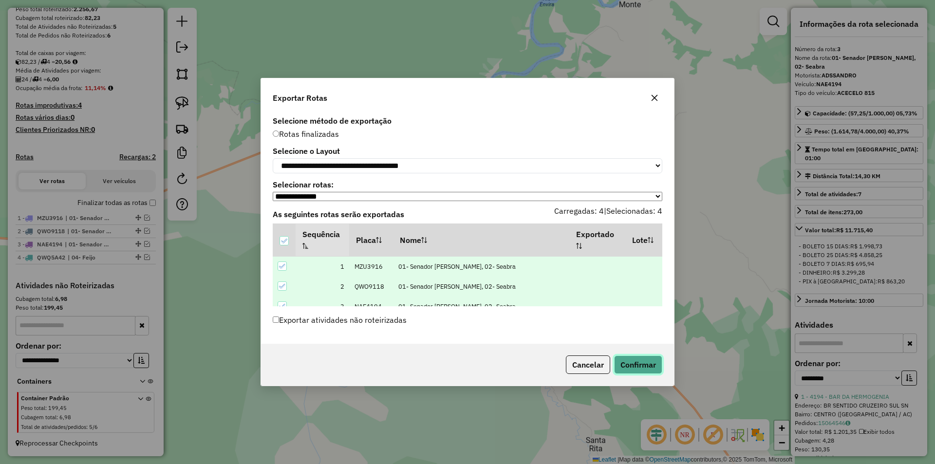
click at [653, 372] on button "Confirmar" at bounding box center [638, 365] width 48 height 19
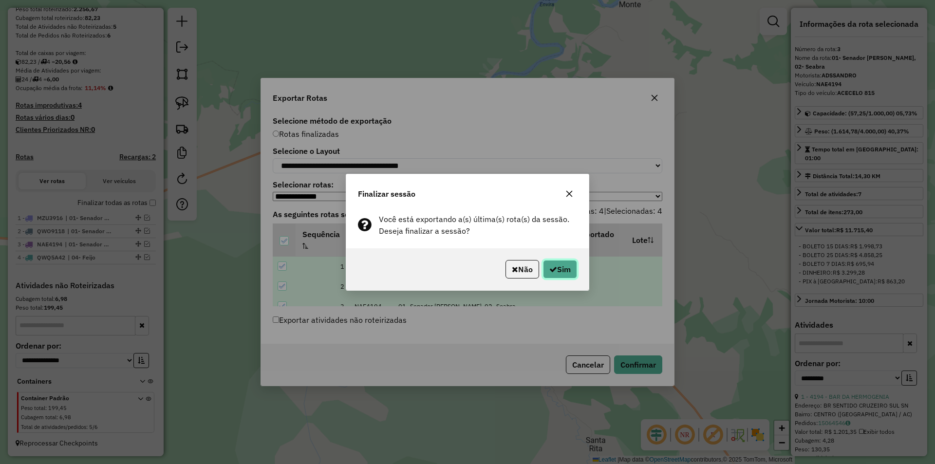
click at [554, 273] on icon "button" at bounding box center [553, 269] width 8 height 8
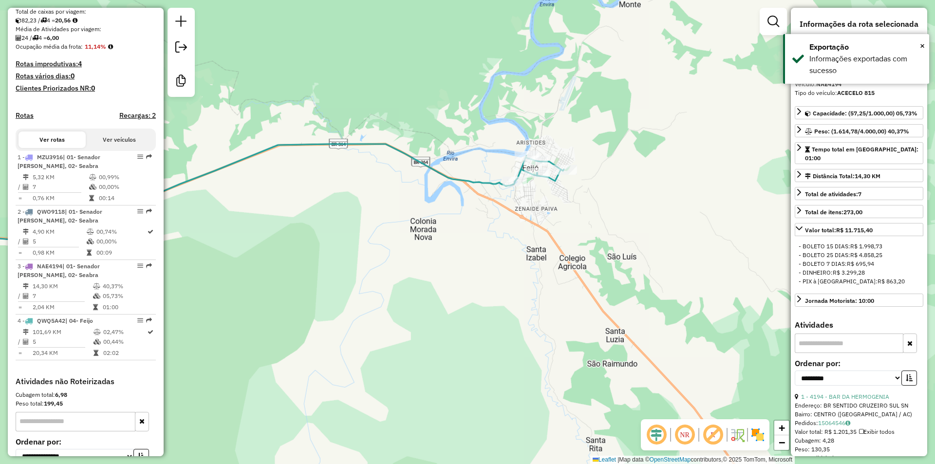
scroll to position [315, 0]
